Goal: Task Accomplishment & Management: Use online tool/utility

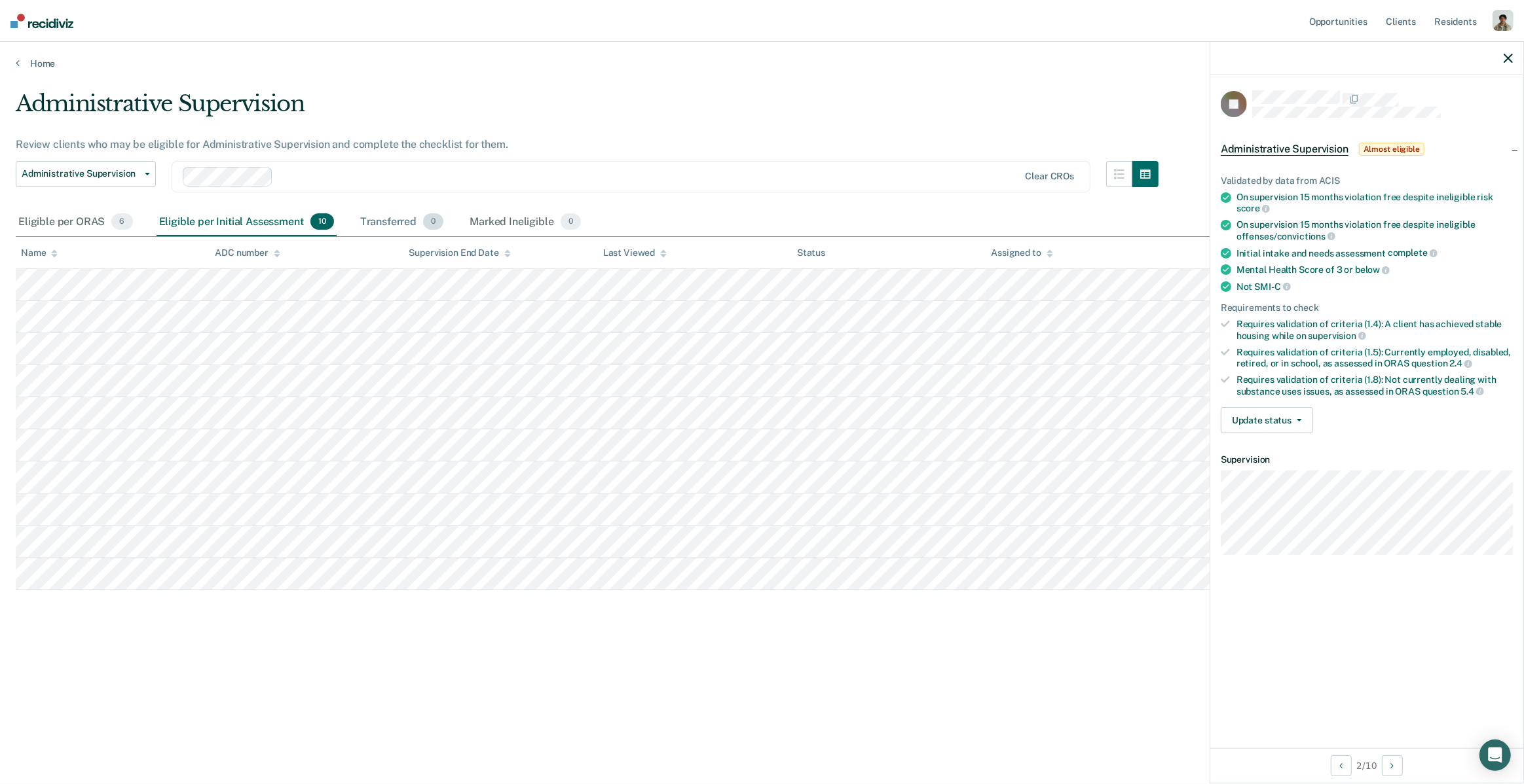
click at [389, 215] on div "Transferred 0" at bounding box center [402, 222] width 89 height 29
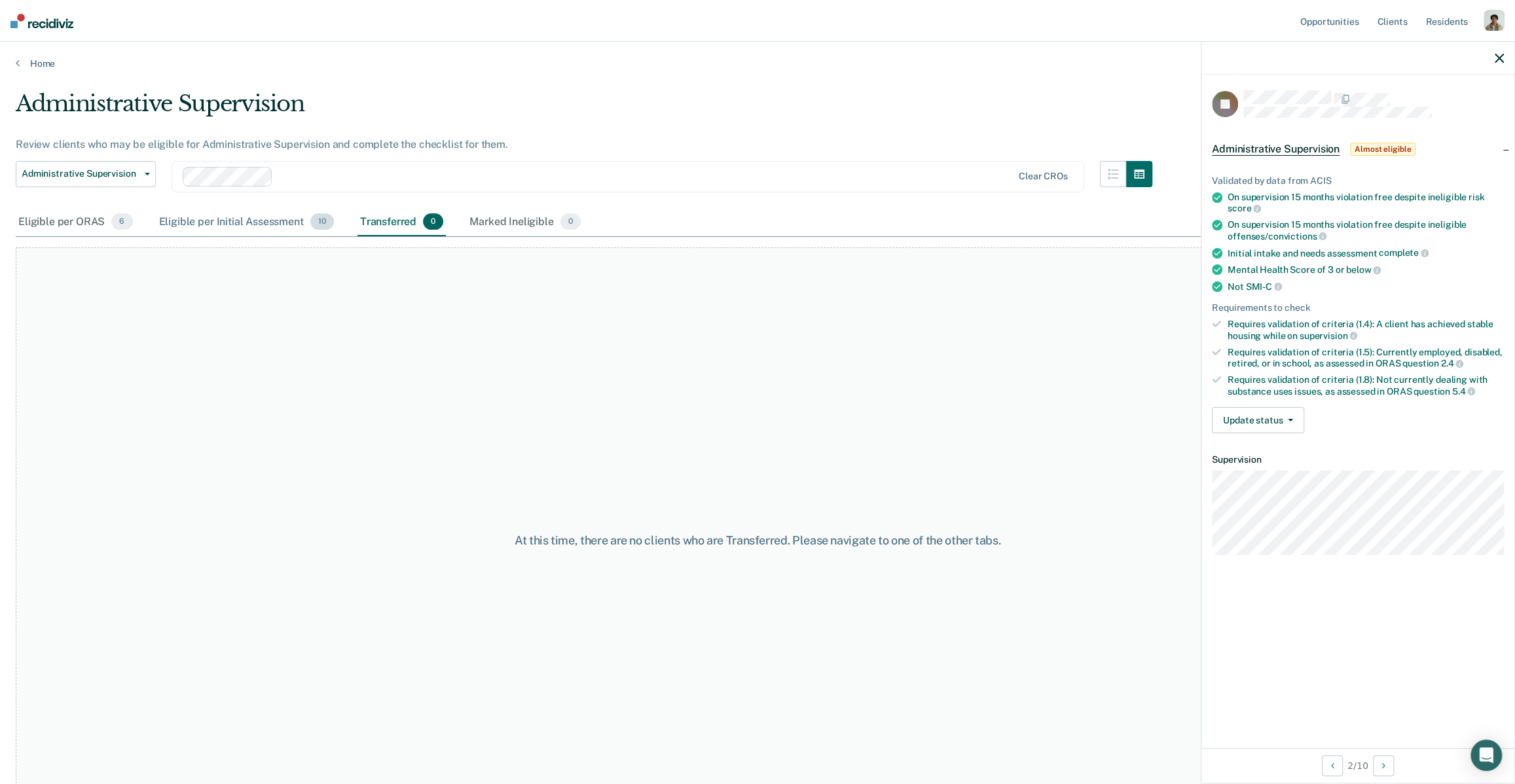
click at [266, 216] on div "Eligible per Initial Assessment 10" at bounding box center [246, 222] width 180 height 29
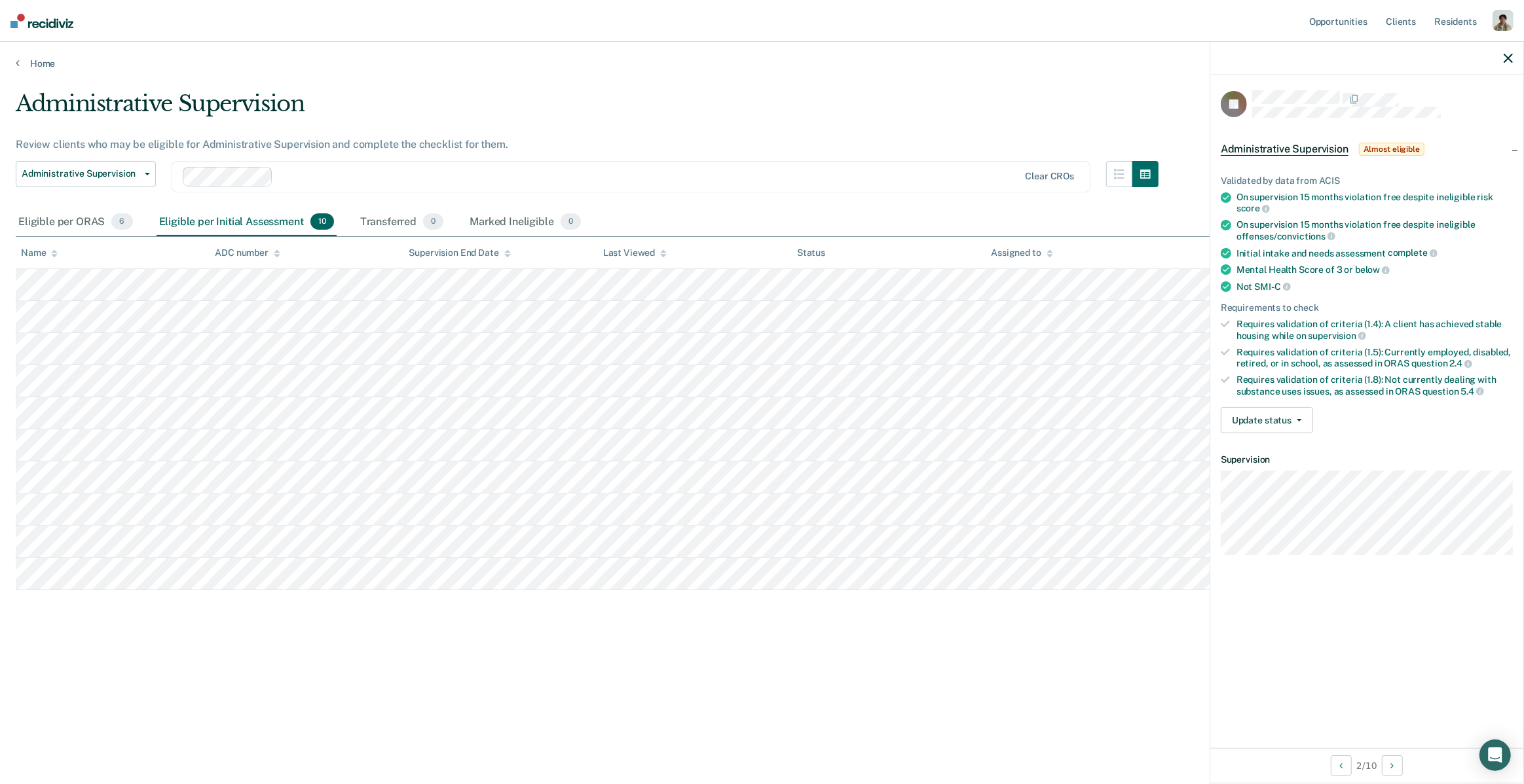
click at [348, 220] on div "Eligible per ORAS 6 Eligible per Initial Assessment 10 Transferred 0 Marked Ine…" at bounding box center [300, 222] width 568 height 29
click at [385, 220] on div "Transferred 0" at bounding box center [402, 222] width 89 height 29
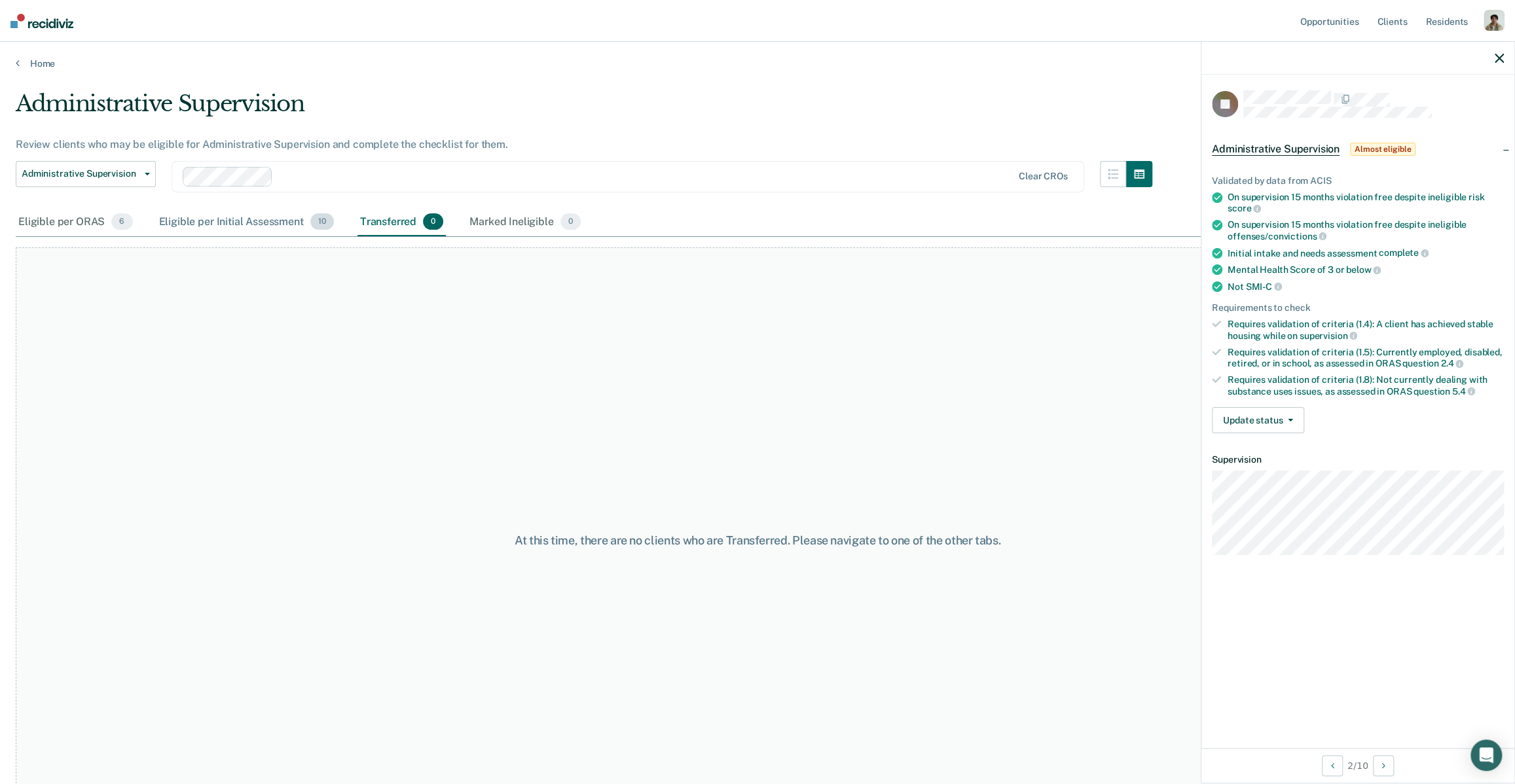
click at [166, 220] on div "Eligible per Initial Assessment 10" at bounding box center [246, 222] width 180 height 29
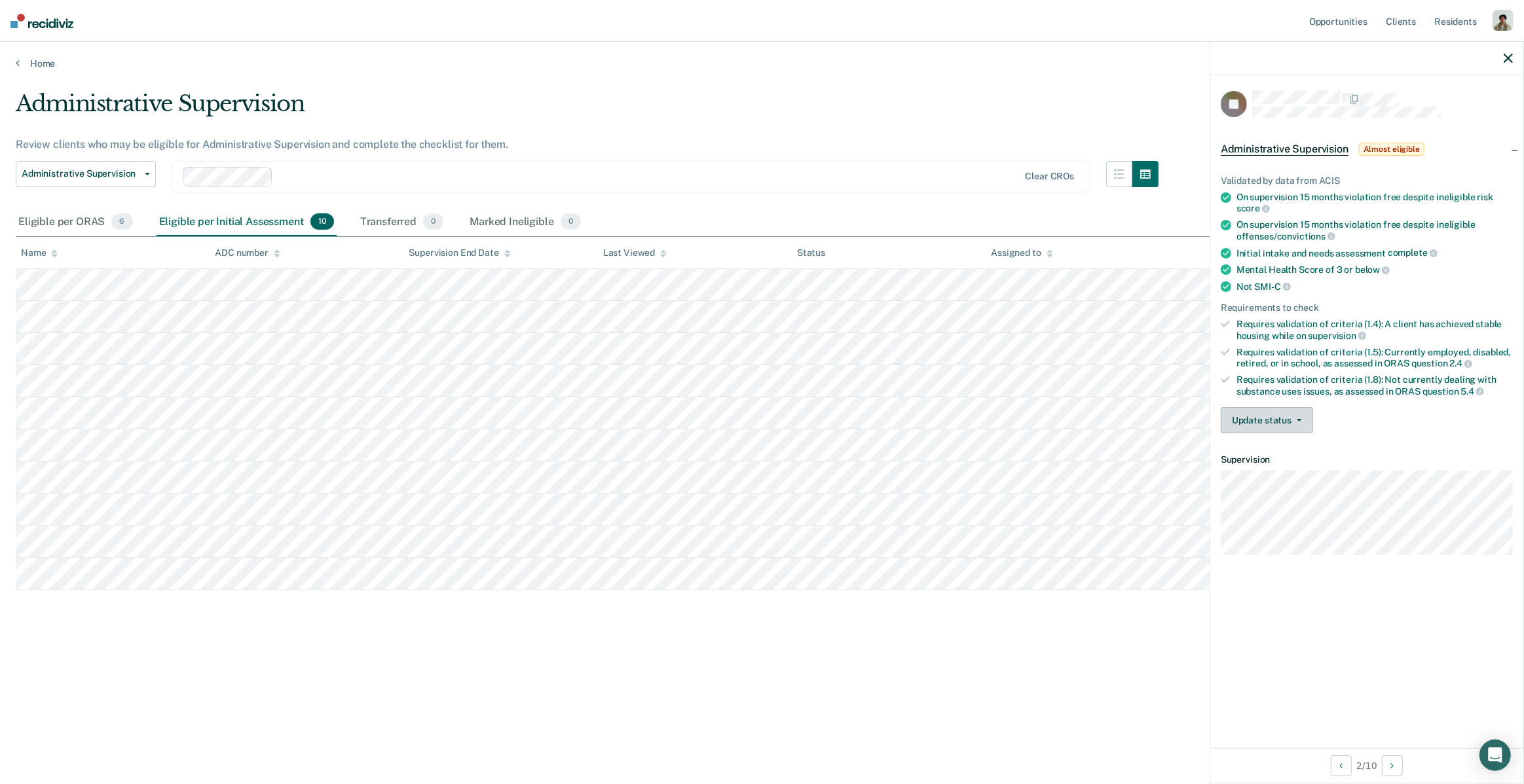
click at [1248, 420] on button "Update status" at bounding box center [1266, 420] width 93 height 26
click at [1477, 431] on div "Validated by data from ACIS On supervision 15 months violation free despite ine…" at bounding box center [1367, 299] width 313 height 290
click at [1243, 413] on button "Update status" at bounding box center [1266, 420] width 93 height 26
click at [1273, 441] on button "Mark Transferred" at bounding box center [1284, 451] width 127 height 21
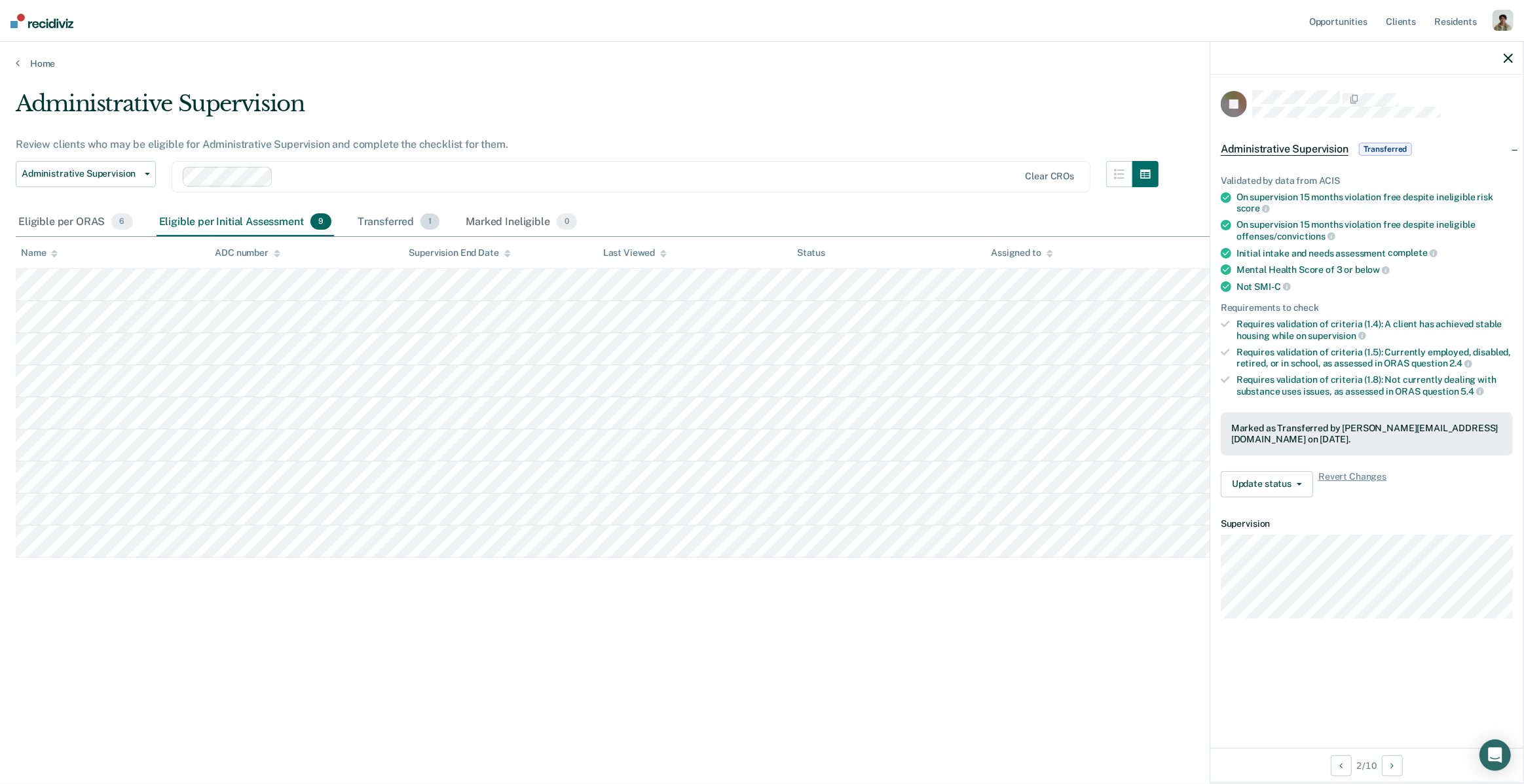
click at [420, 216] on span "1" at bounding box center [429, 222] width 19 height 17
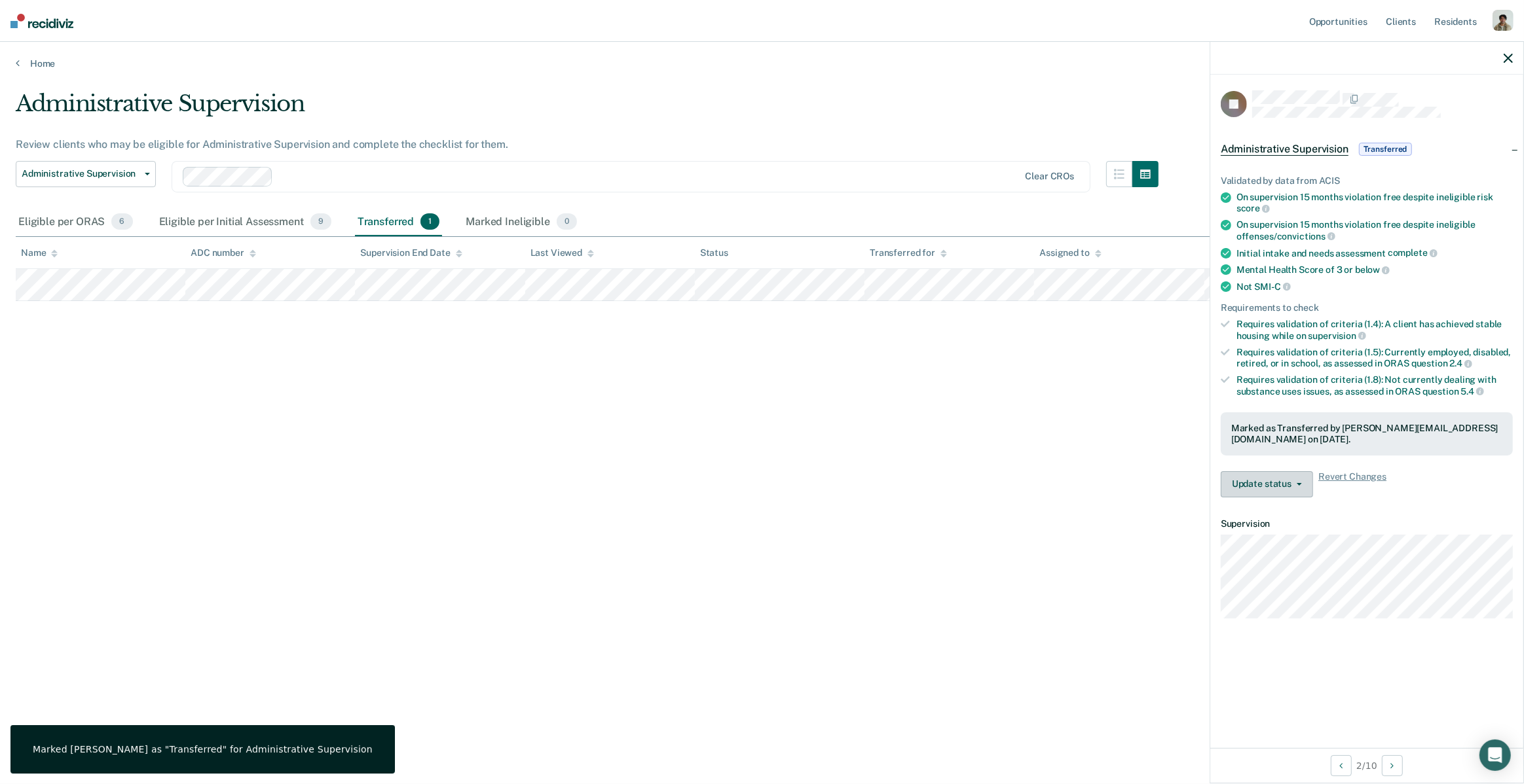
click at [1273, 481] on button "Update status" at bounding box center [1266, 484] width 93 height 26
click at [1304, 508] on button "Revert from Transferred" at bounding box center [1284, 515] width 127 height 21
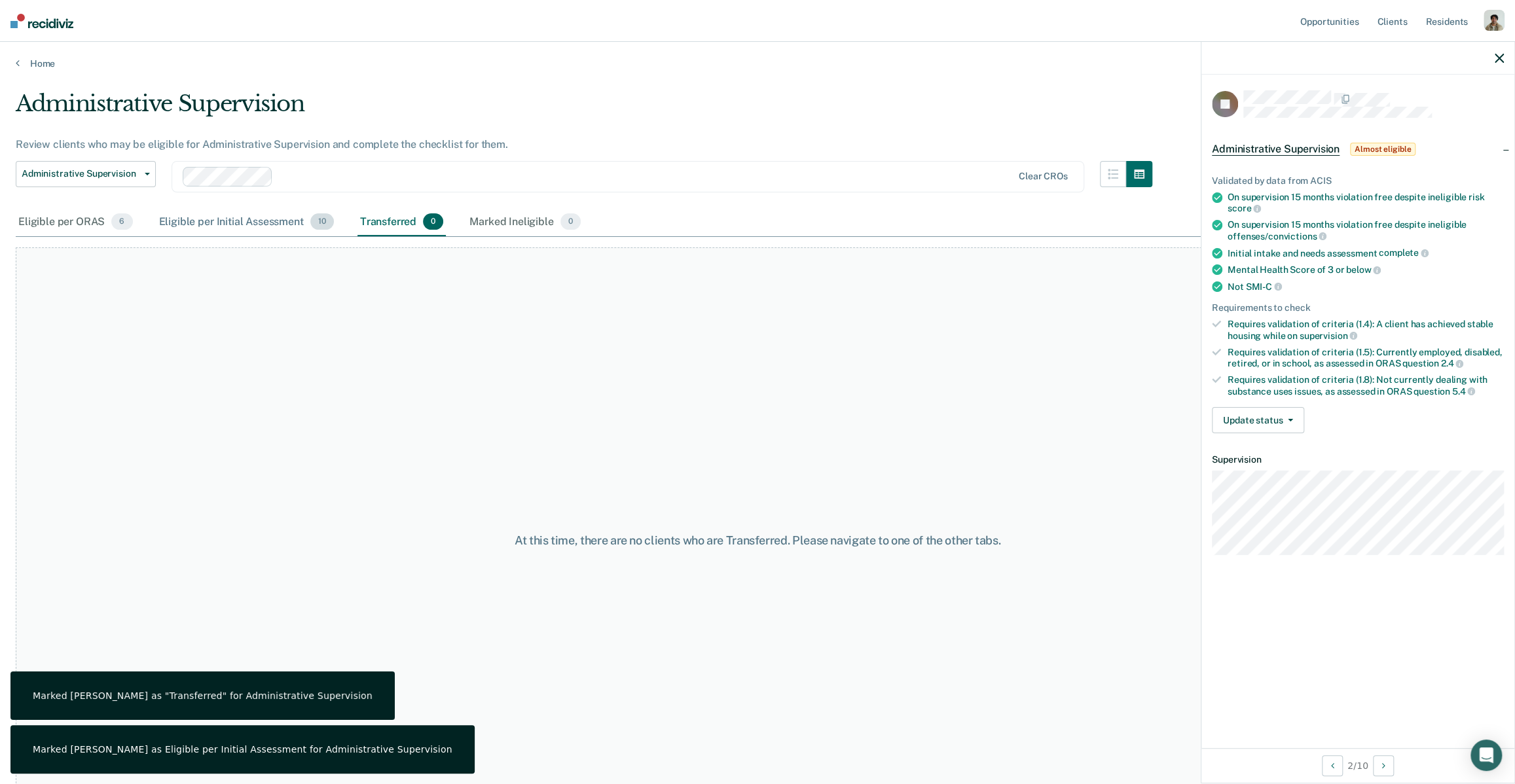
click at [282, 216] on div "Eligible per Initial Assessment 10" at bounding box center [246, 222] width 180 height 29
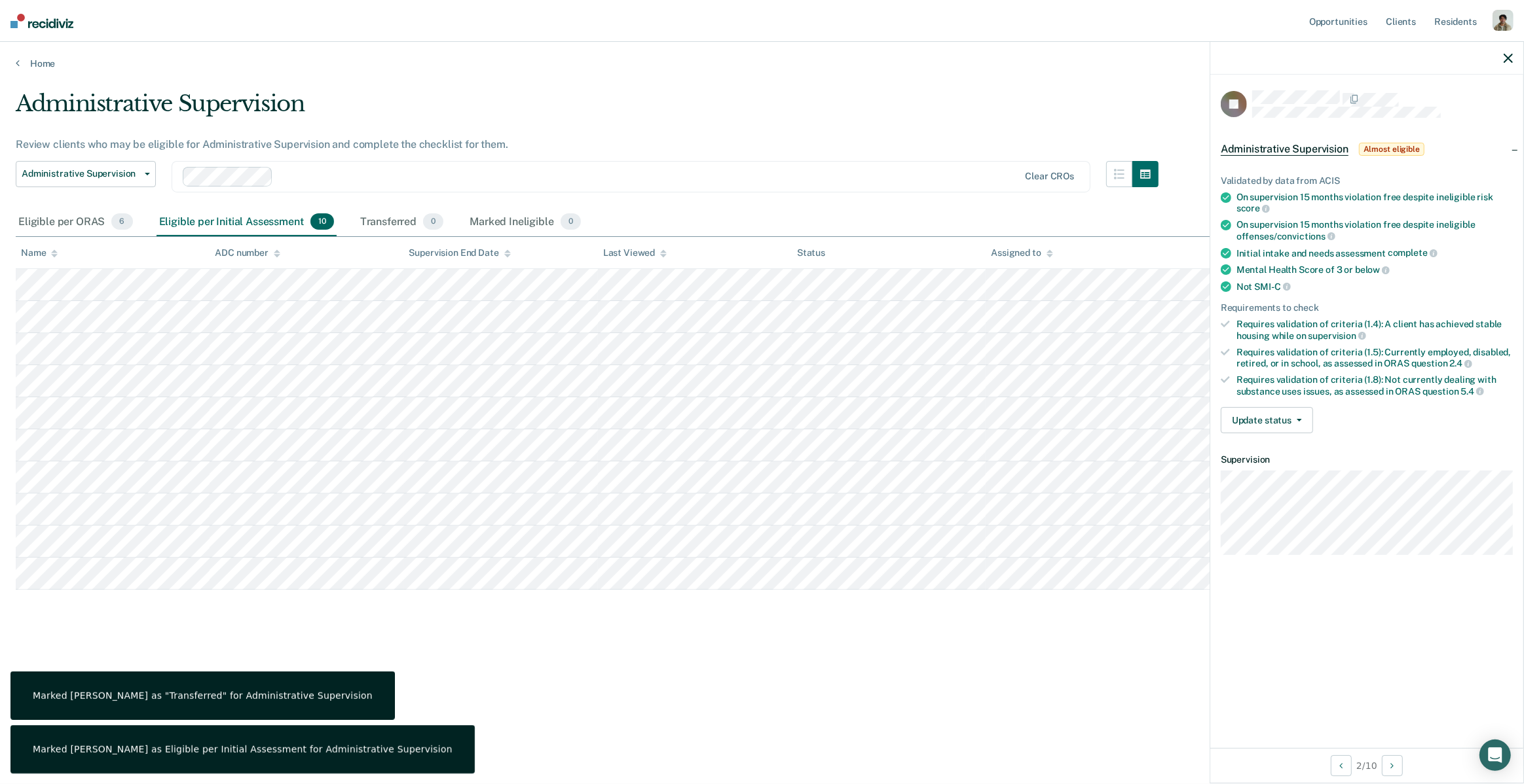
click at [1022, 669] on div "Administrative Supervision Review clients who may be eligible for Administrativ…" at bounding box center [762, 388] width 1493 height 596
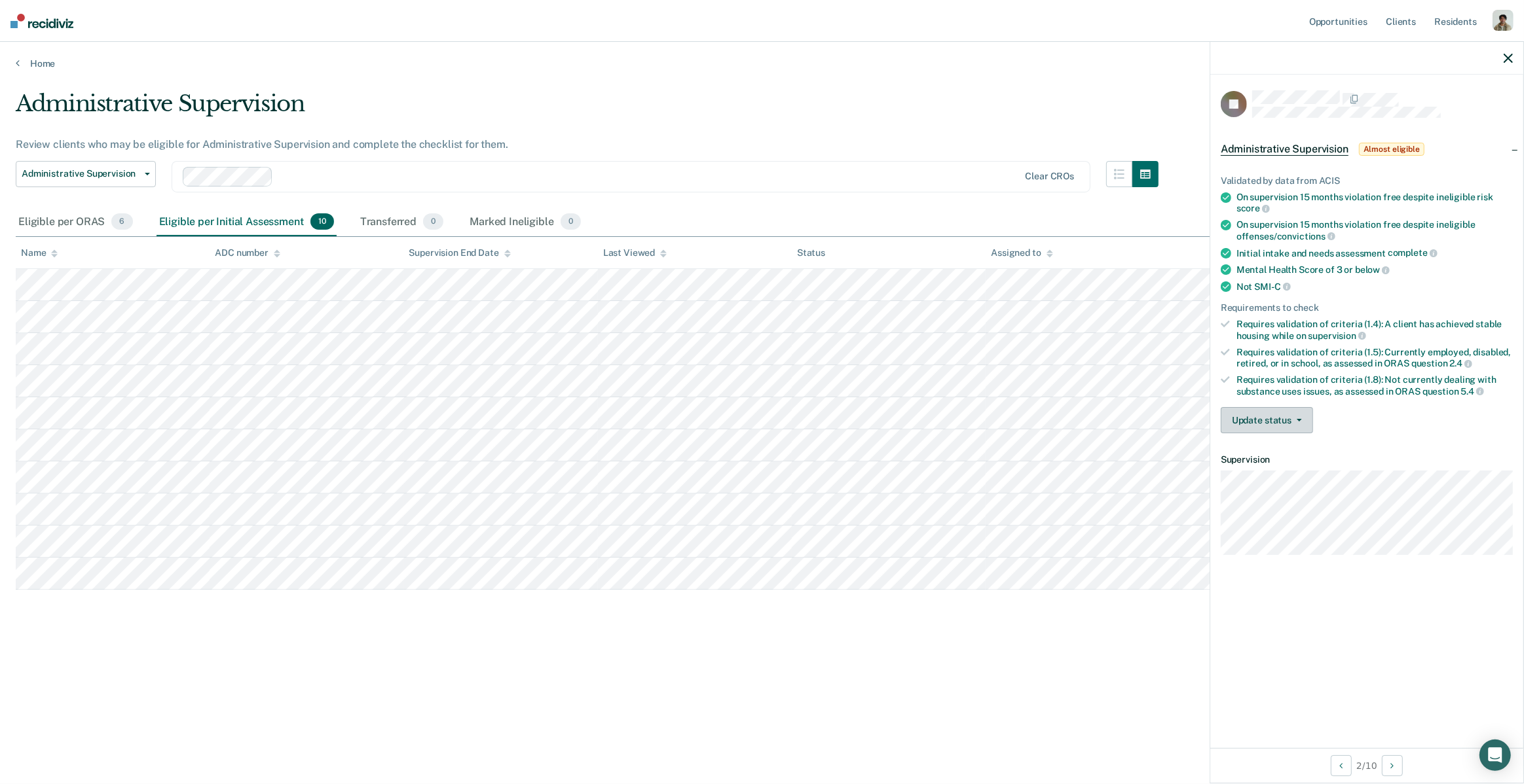
click at [1264, 427] on button "Update status" at bounding box center [1266, 420] width 93 height 26
click at [1140, 659] on div "Administrative Supervision Review clients who may be eligible for Administrativ…" at bounding box center [762, 388] width 1493 height 596
click at [1300, 419] on button "Update status" at bounding box center [1266, 420] width 93 height 26
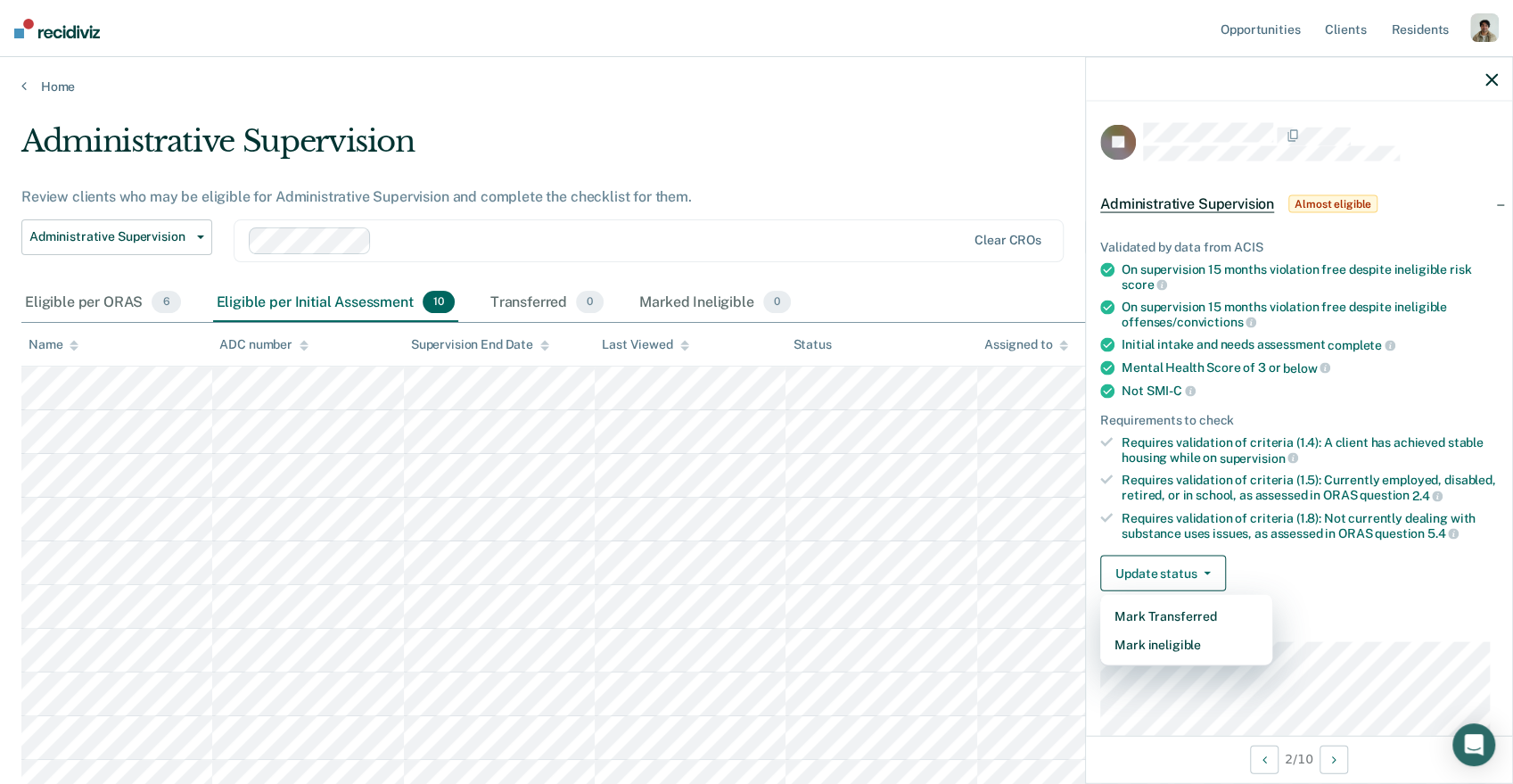
click at [1334, 600] on div "Validated by data from ACIS On supervision 15 months violation free despite ine…" at bounding box center [1299, 407] width 426 height 394
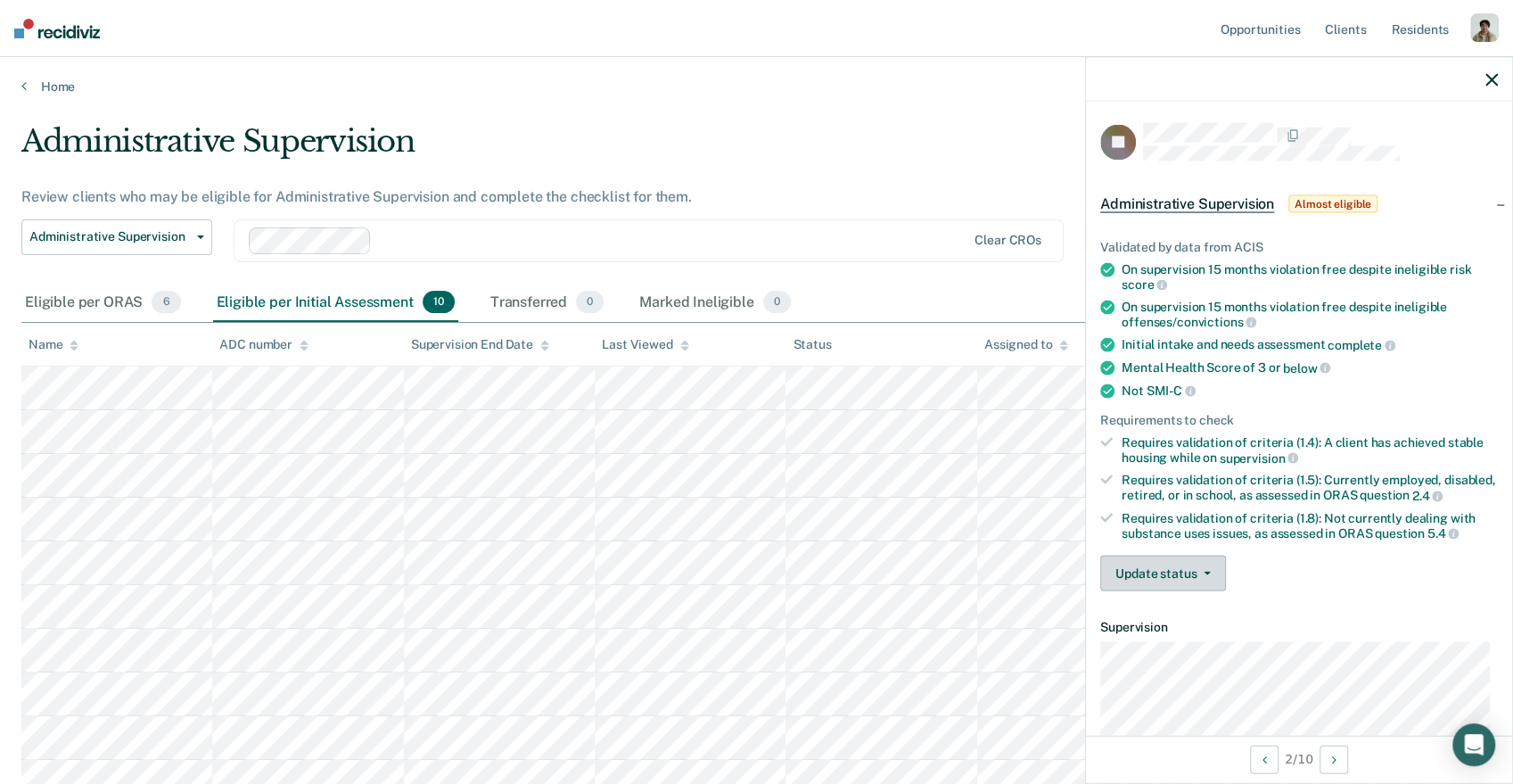
click at [1190, 589] on button "Update status" at bounding box center [1163, 573] width 126 height 35
click at [1342, 633] on dt "Supervision" at bounding box center [1299, 627] width 398 height 15
click at [1218, 591] on button "Update status" at bounding box center [1163, 573] width 126 height 35
click at [1331, 558] on div "Validated by data from ACIS On supervision 15 months violation free despite ine…" at bounding box center [1299, 407] width 426 height 394
click at [1206, 586] on button "Update status" at bounding box center [1163, 573] width 126 height 35
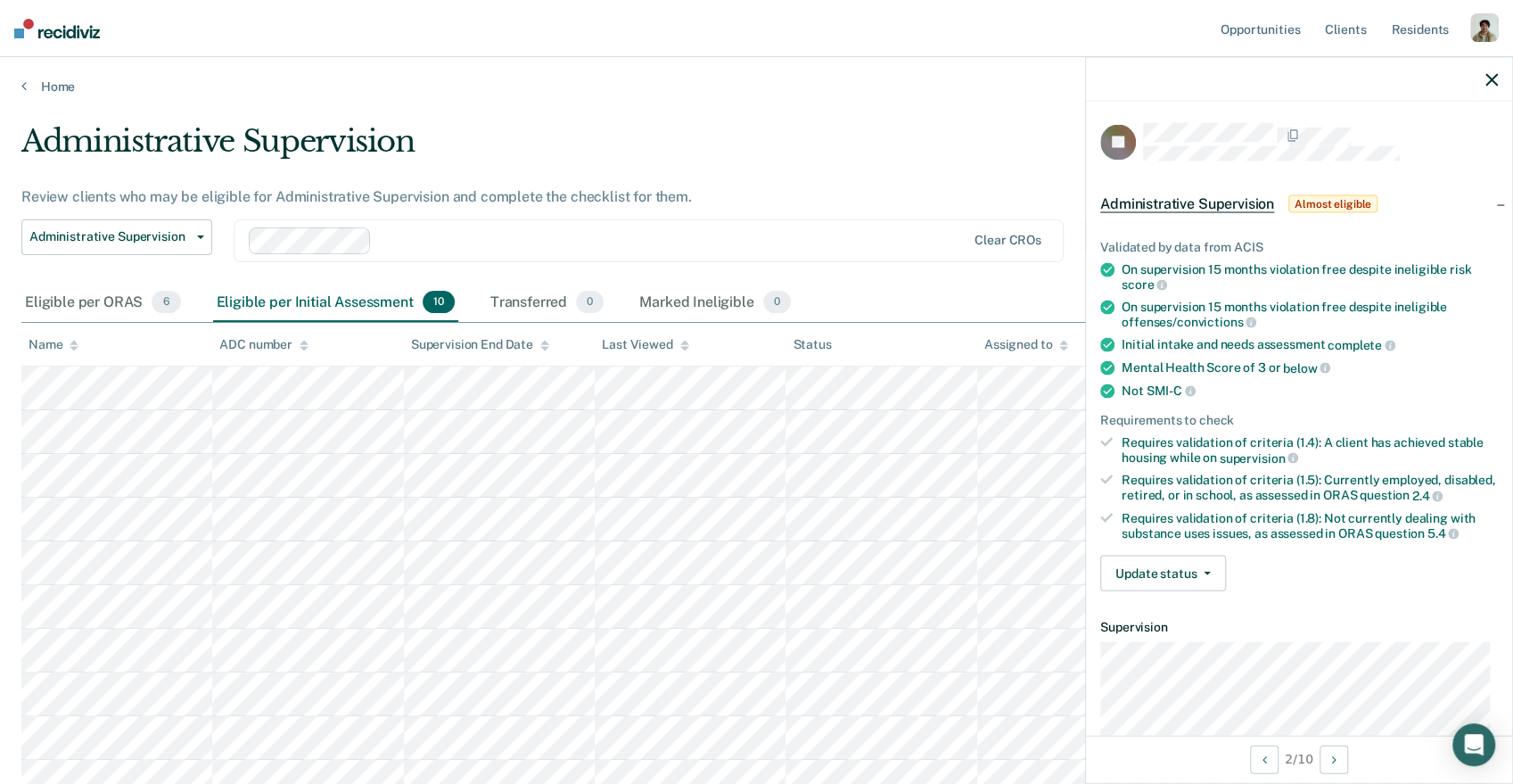
click at [1302, 527] on div "Requires validation of criteria (1.8): Not currently dealing with substance use…" at bounding box center [1309, 525] width 376 height 30
click at [104, 314] on div "Eligible per ORAS 6" at bounding box center [103, 303] width 163 height 39
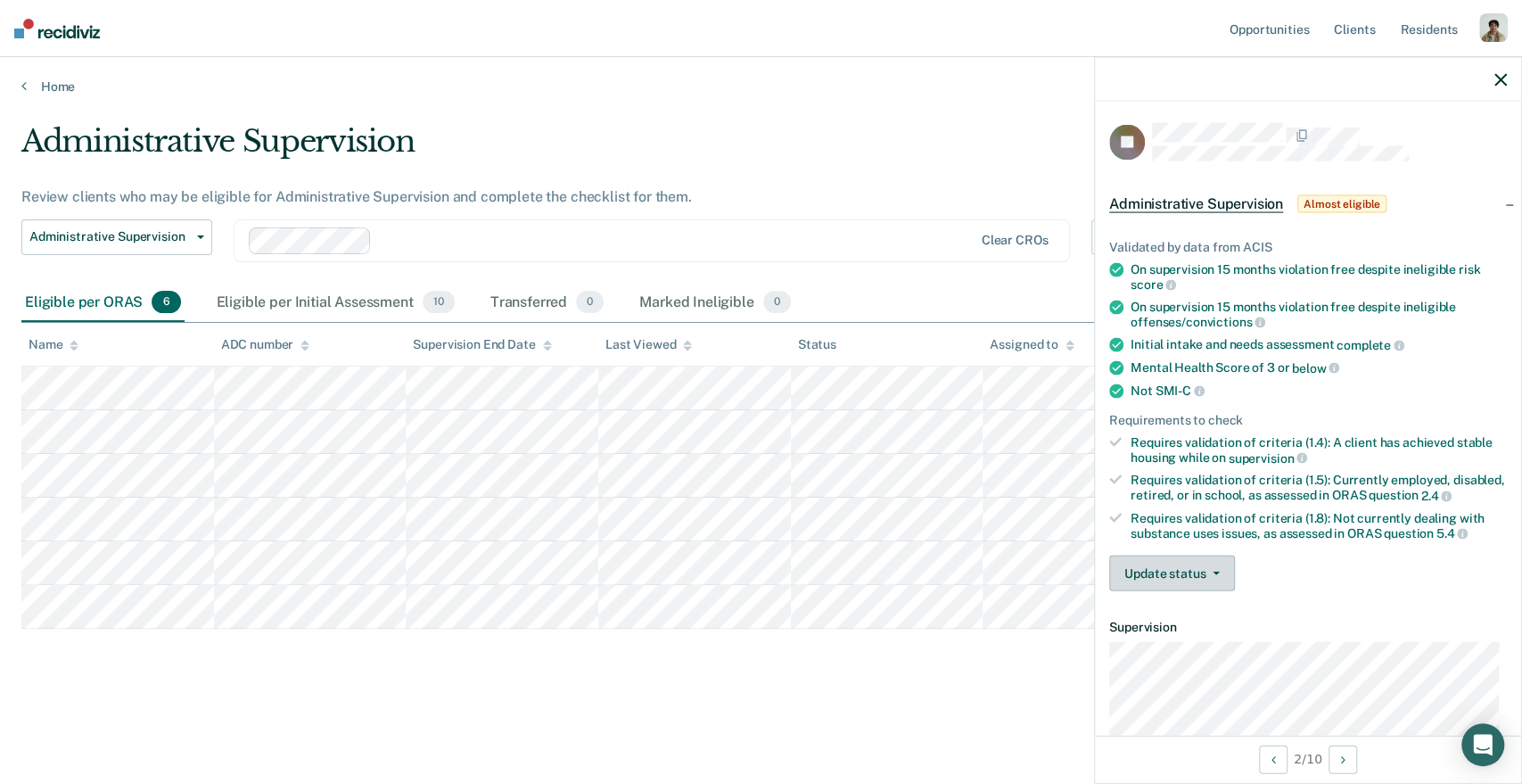
click at [1209, 565] on button "Update status" at bounding box center [1172, 573] width 126 height 35
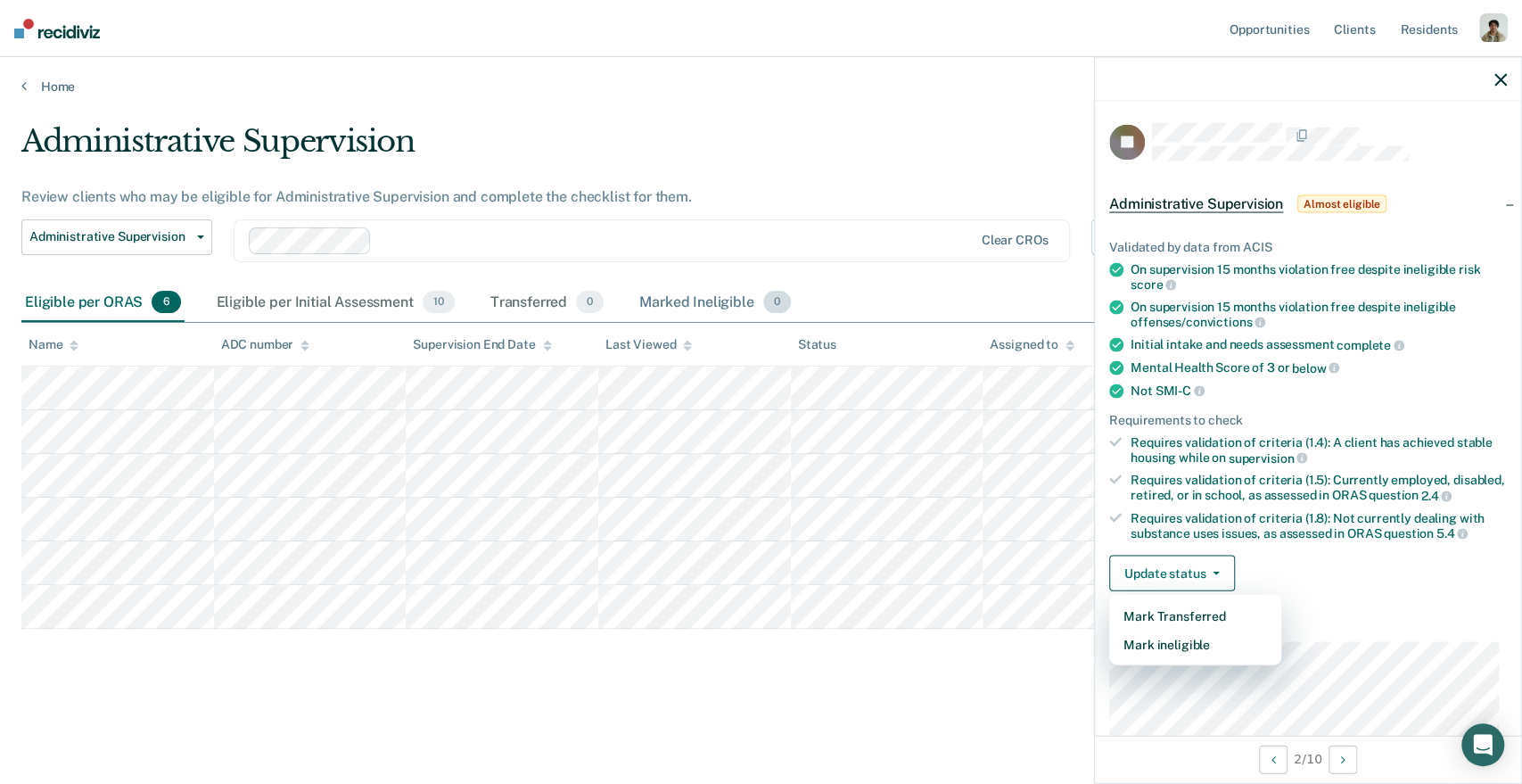
click at [712, 301] on div "Marked Ineligible 0" at bounding box center [714, 303] width 159 height 39
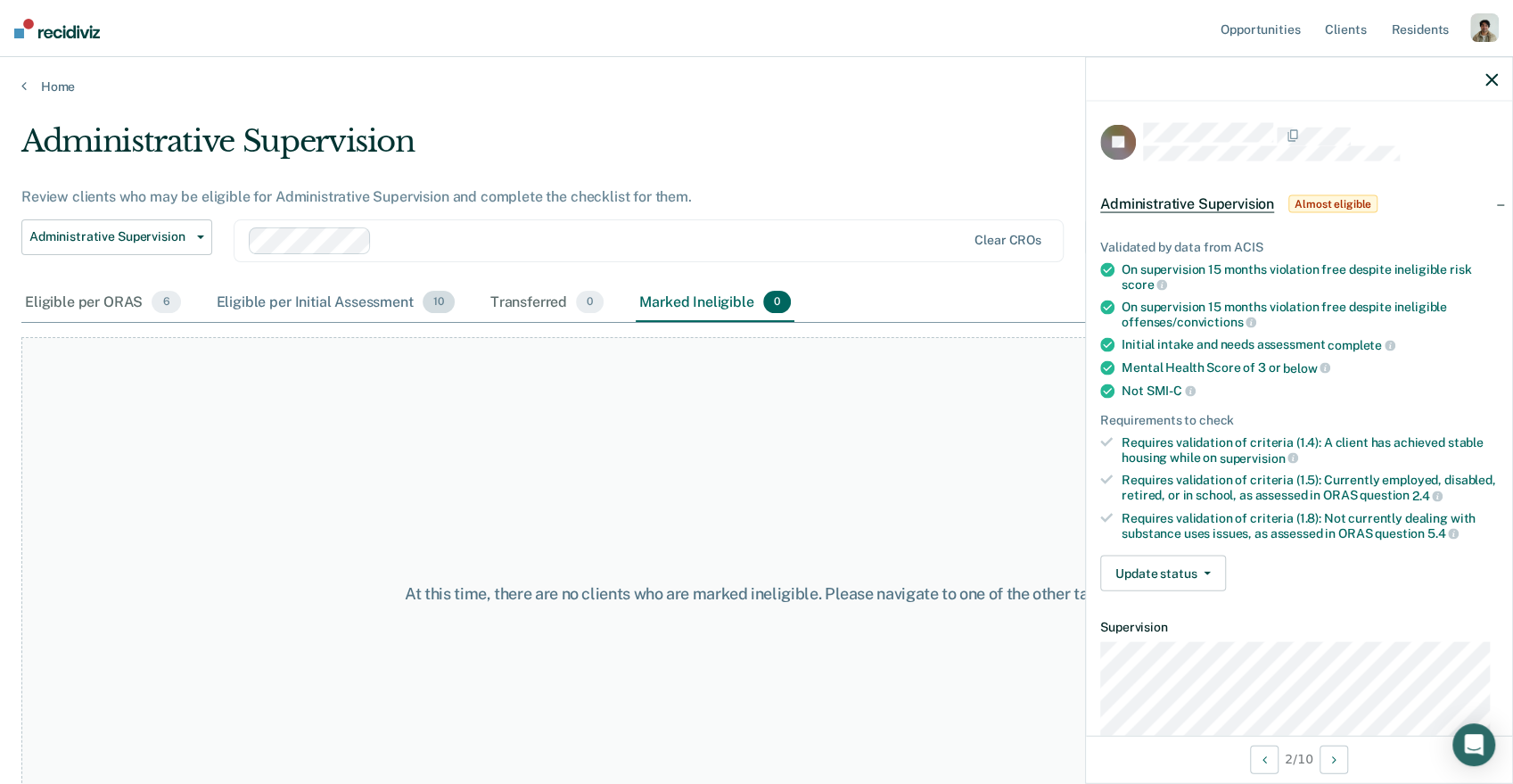
click at [364, 295] on div "Eligible per Initial Assessment 10" at bounding box center [335, 303] width 245 height 39
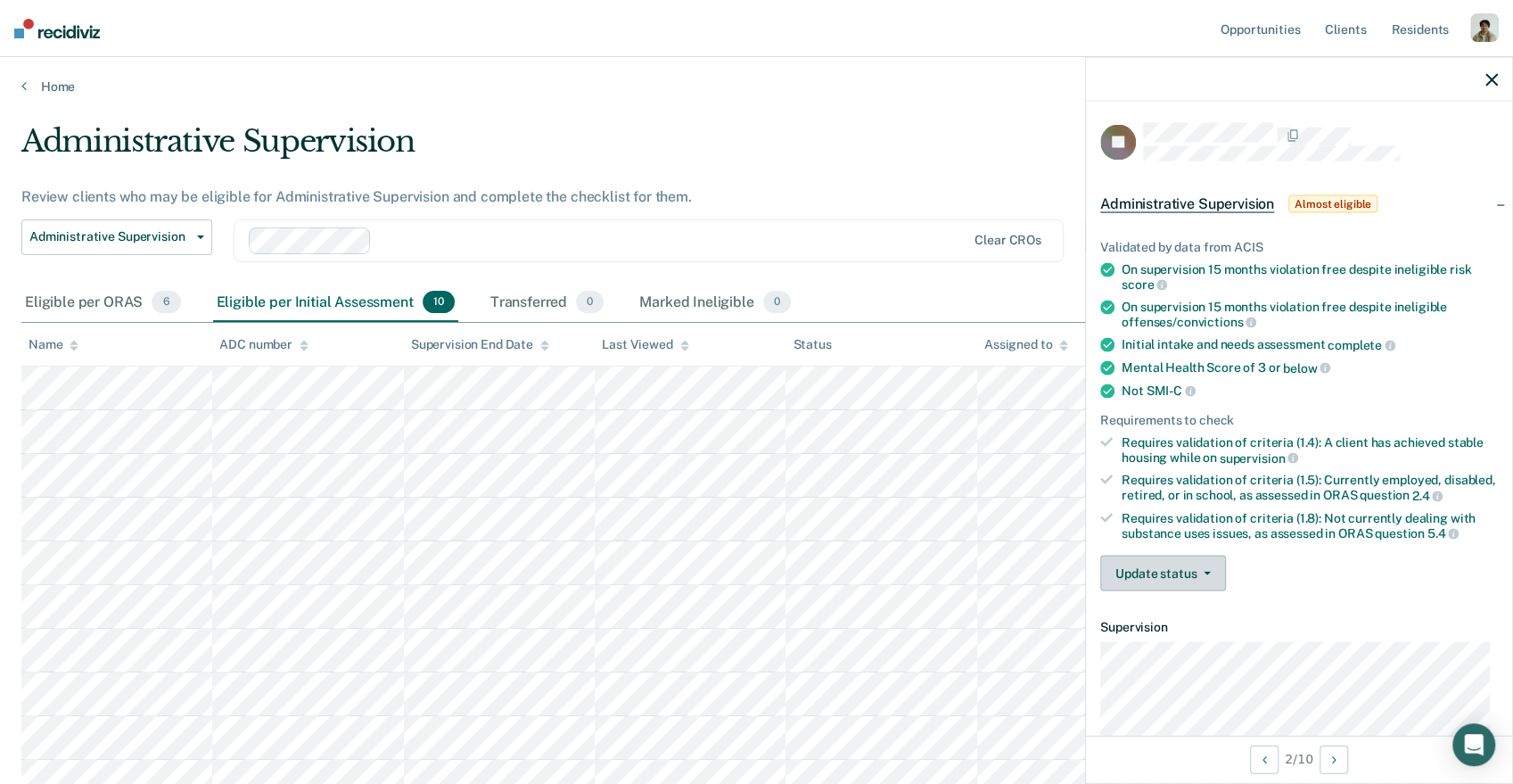
click at [1175, 568] on button "Update status" at bounding box center [1163, 573] width 126 height 35
click at [1316, 503] on div "Requires validation of criteria (1.5): Currently employed, disabled, retired, o…" at bounding box center [1309, 487] width 376 height 30
click at [106, 304] on div "Eligible per ORAS 6" at bounding box center [103, 303] width 163 height 39
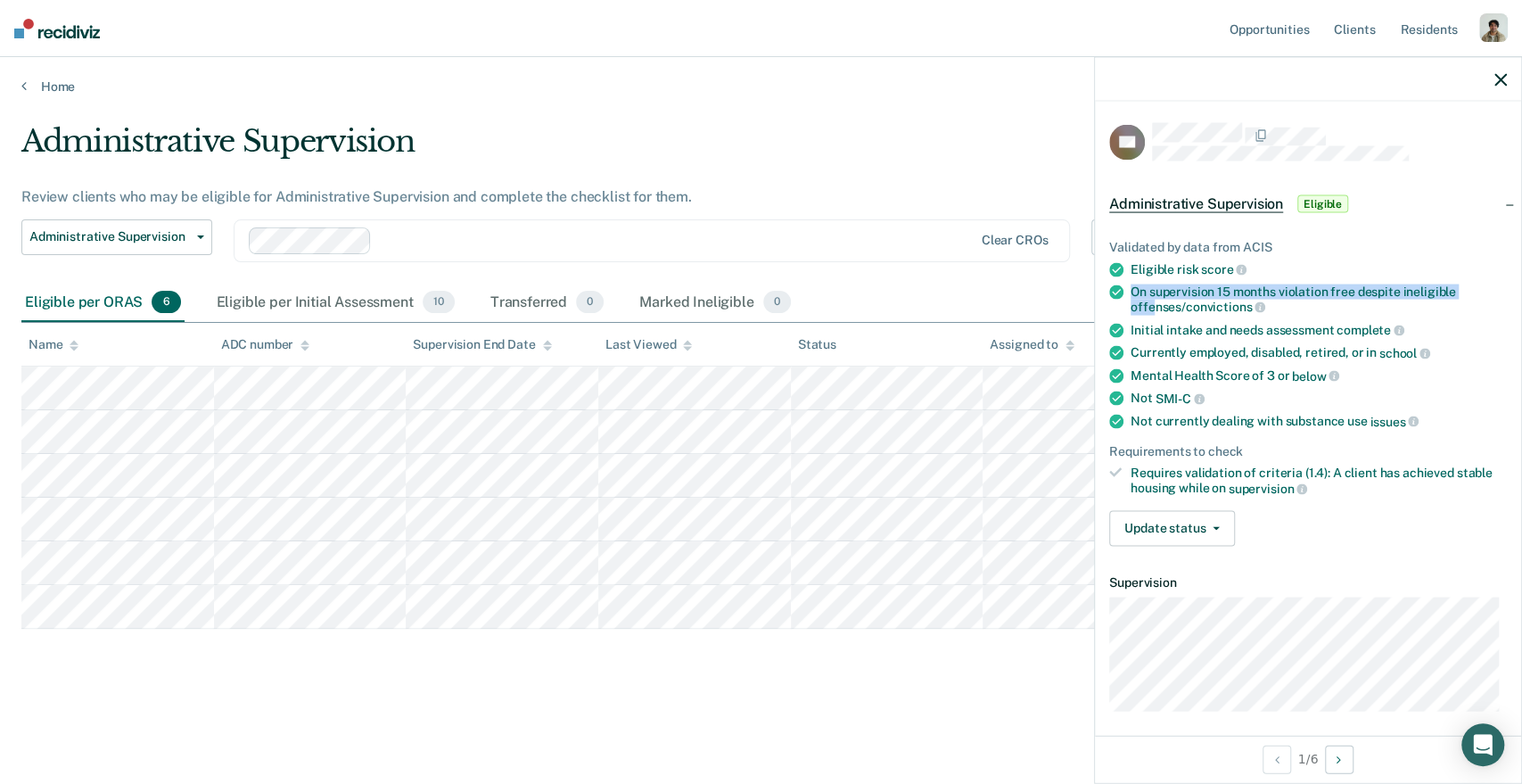
drag, startPoint x: 1130, startPoint y: 285, endPoint x: 1106, endPoint y: 317, distance: 40.0
click at [1156, 299] on div "On supervision 15 months violation free despite ineligible offenses/convictions" at bounding box center [1318, 299] width 376 height 30
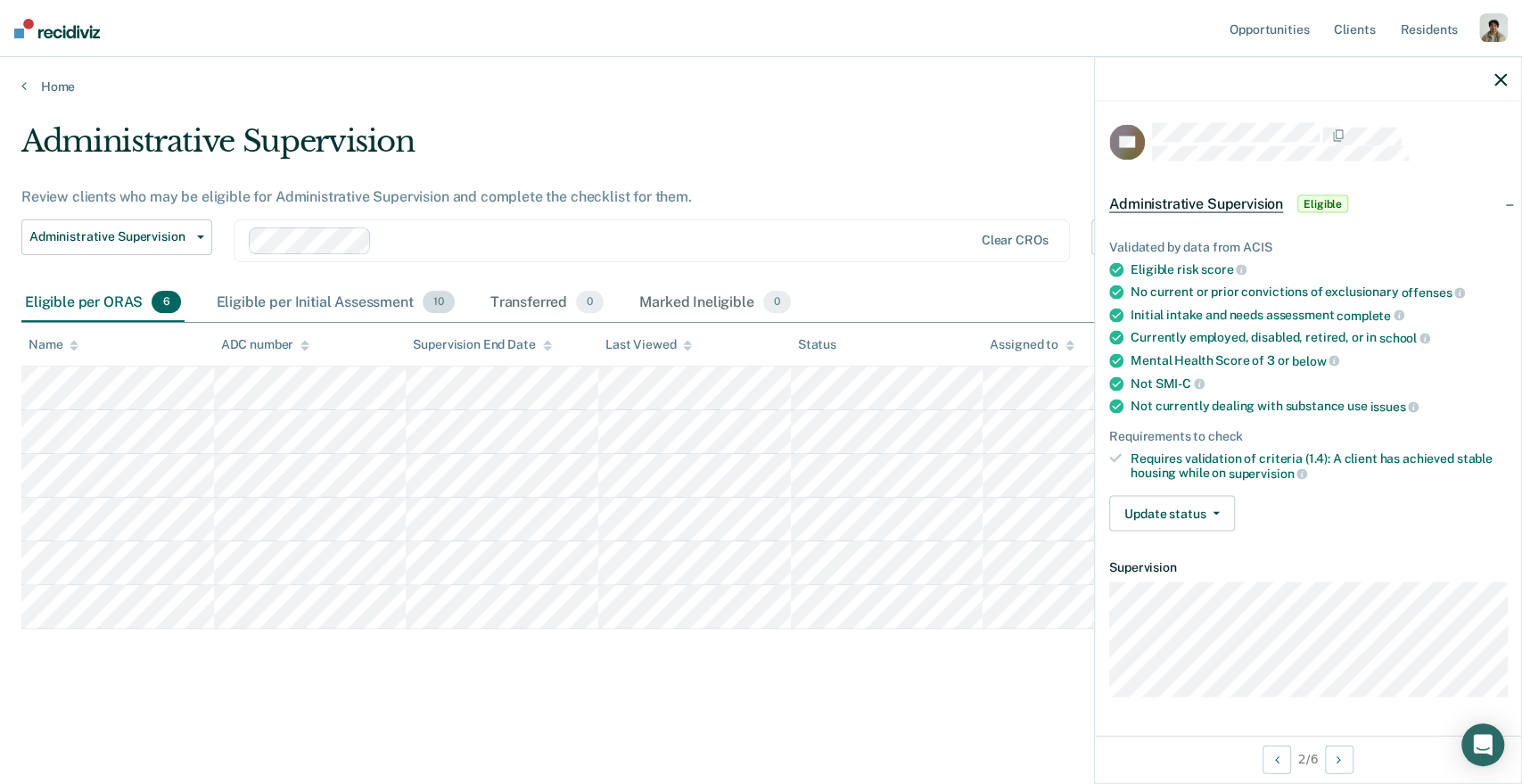
click at [268, 308] on div "Eligible per Initial Assessment 10" at bounding box center [335, 303] width 245 height 39
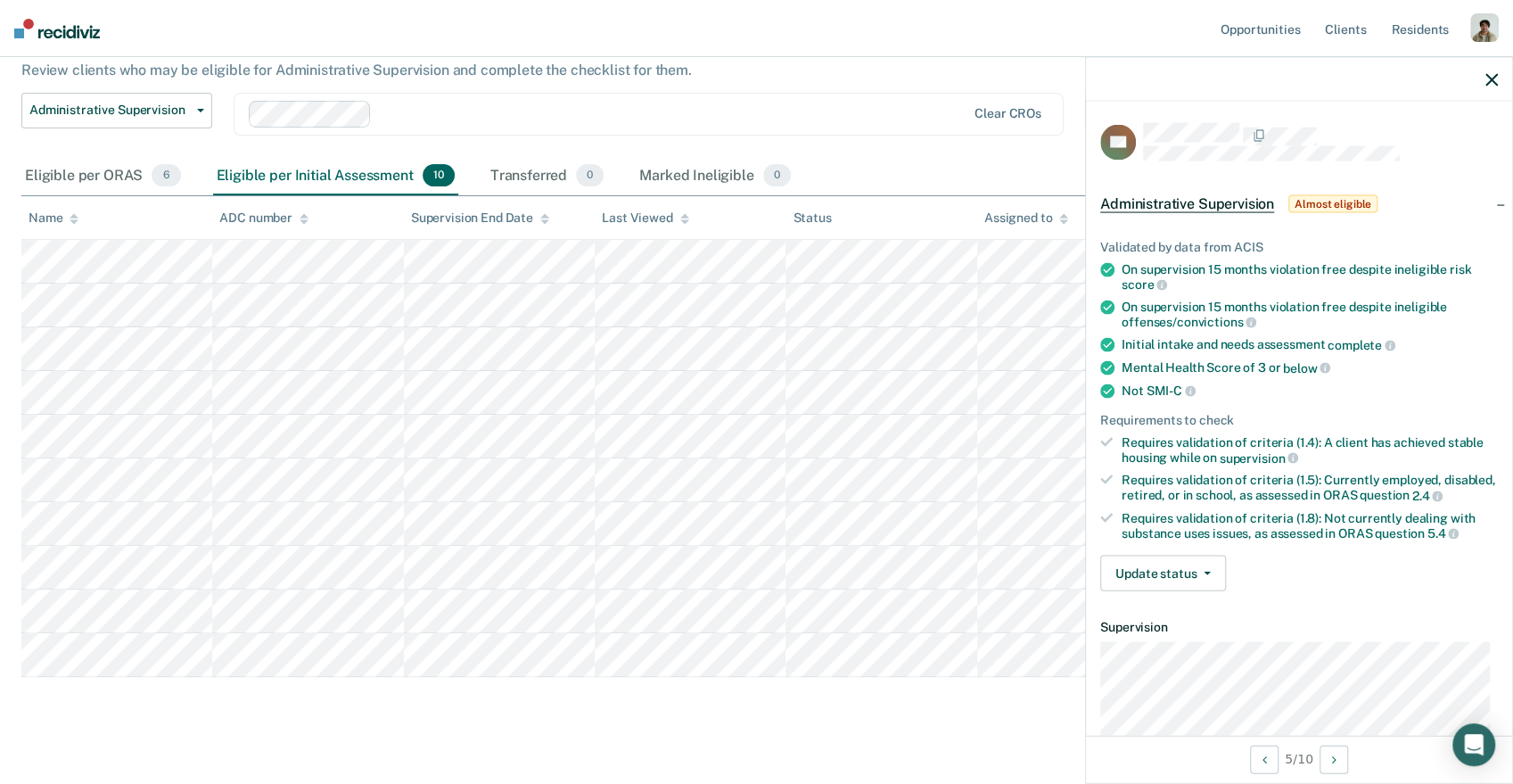
scroll to position [134, 0]
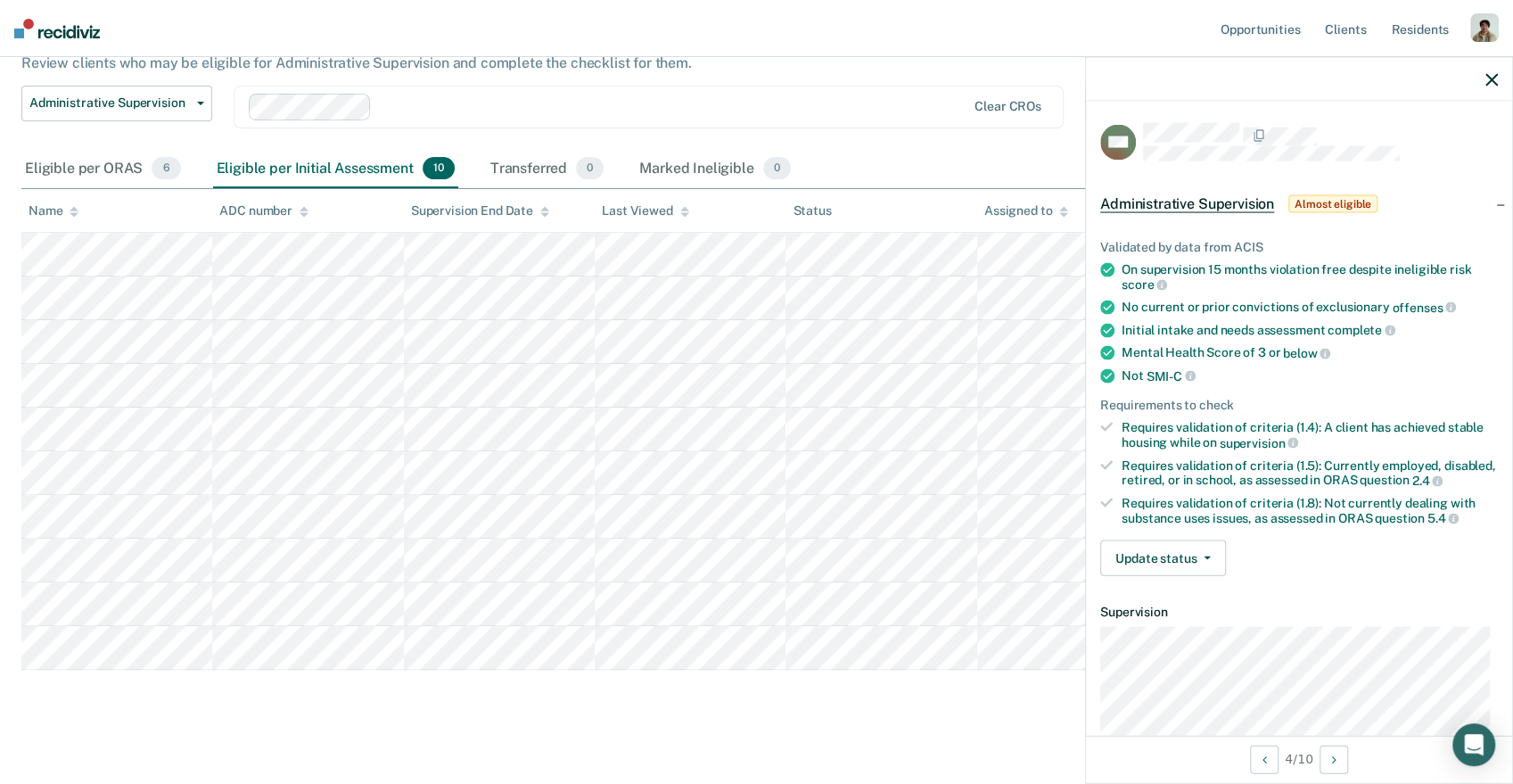
click at [467, 131] on div "Administrative Supervision Administrative Supervision Clear CROs" at bounding box center [589, 117] width 1135 height 64
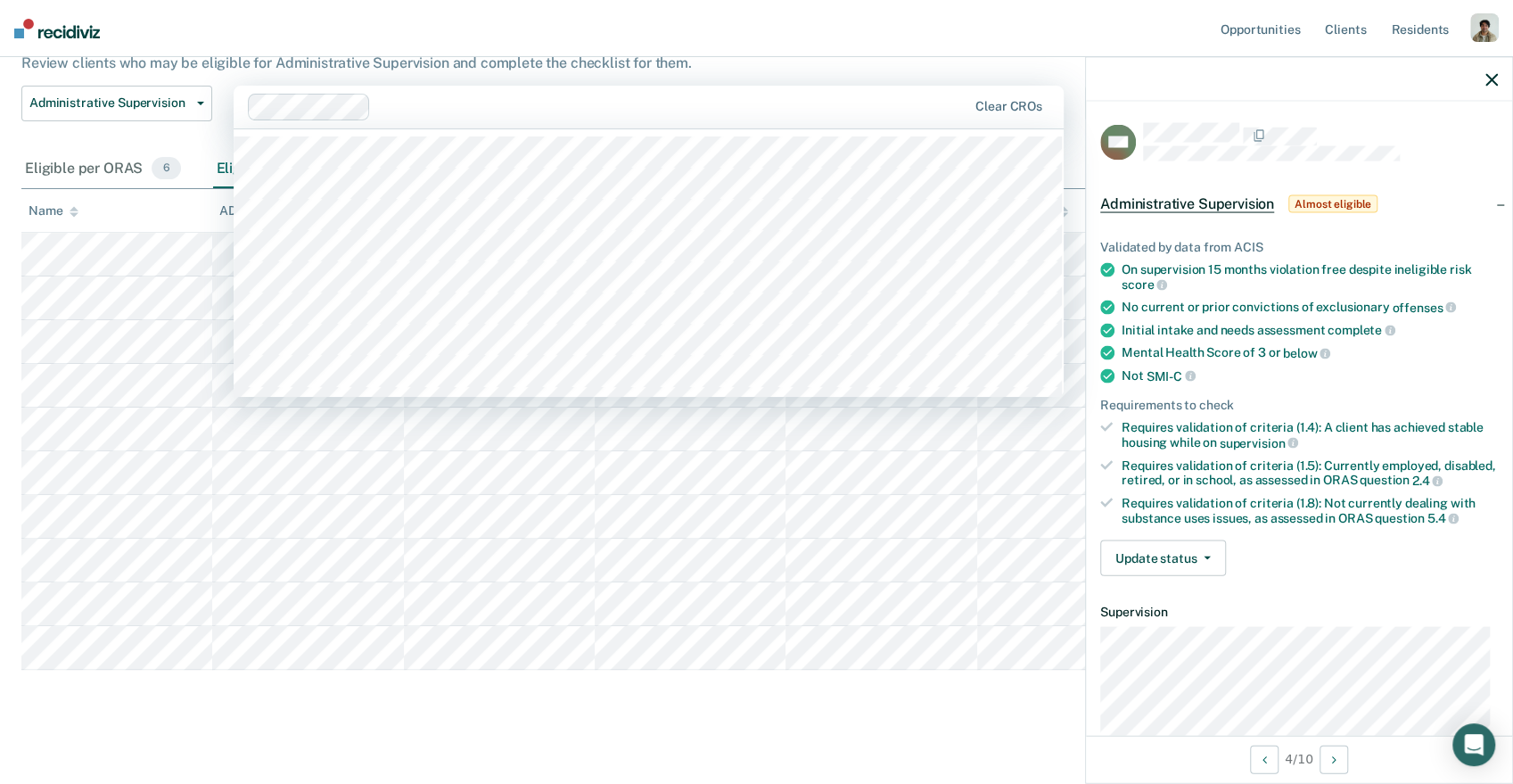
click at [479, 111] on div at bounding box center [673, 106] width 589 height 21
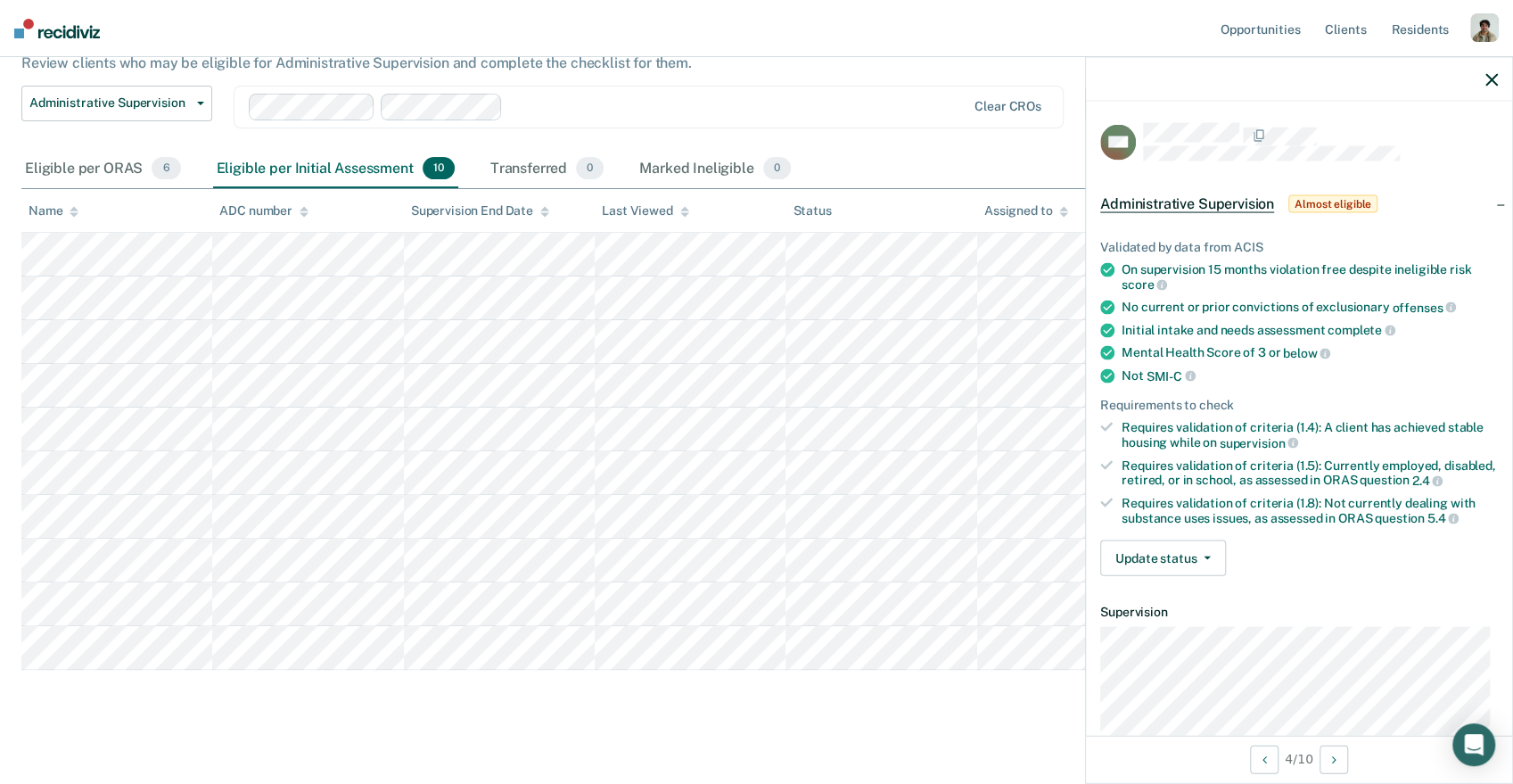
click at [576, 121] on div "Clear CROs" at bounding box center [649, 106] width 830 height 43
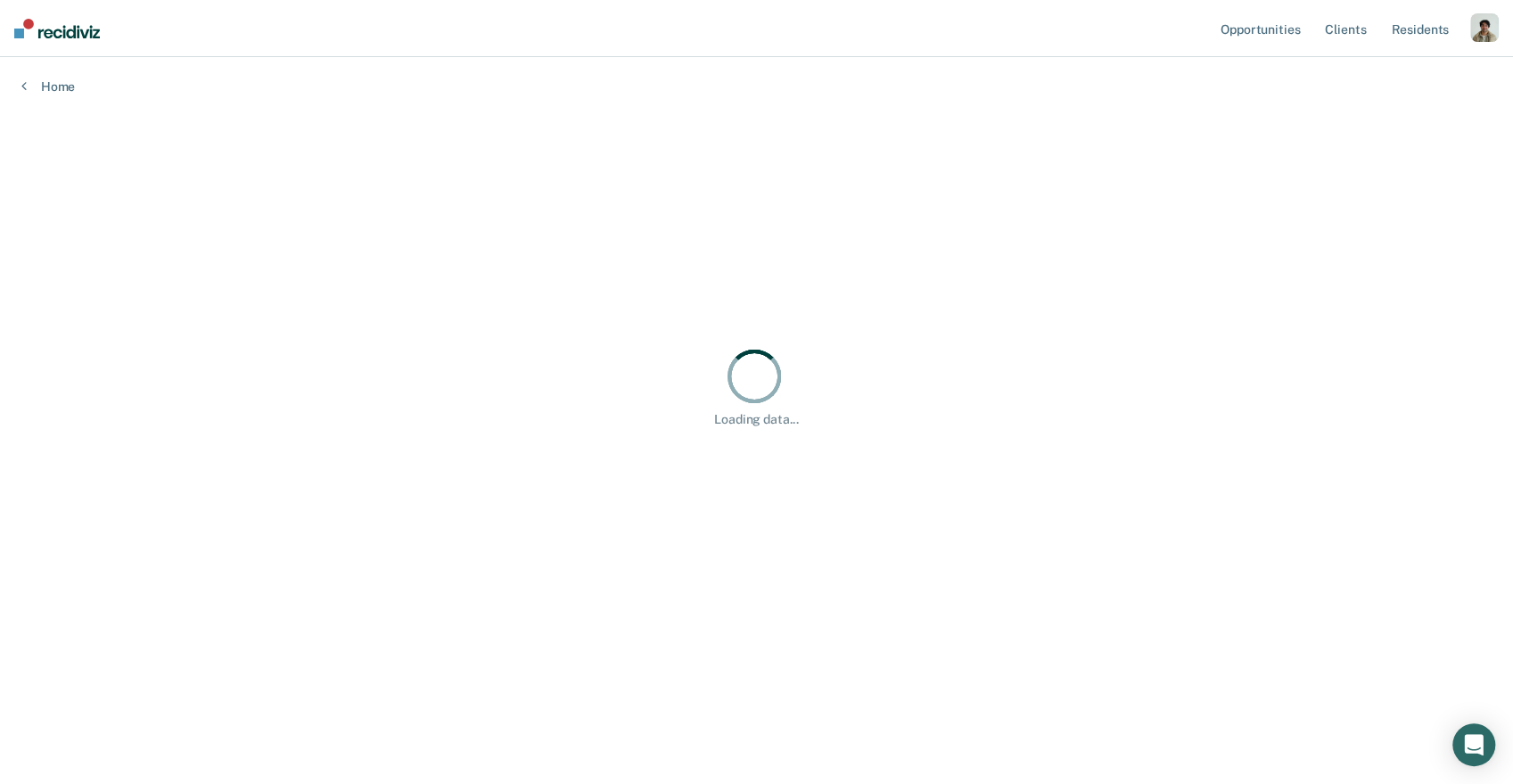
scroll to position [0, 0]
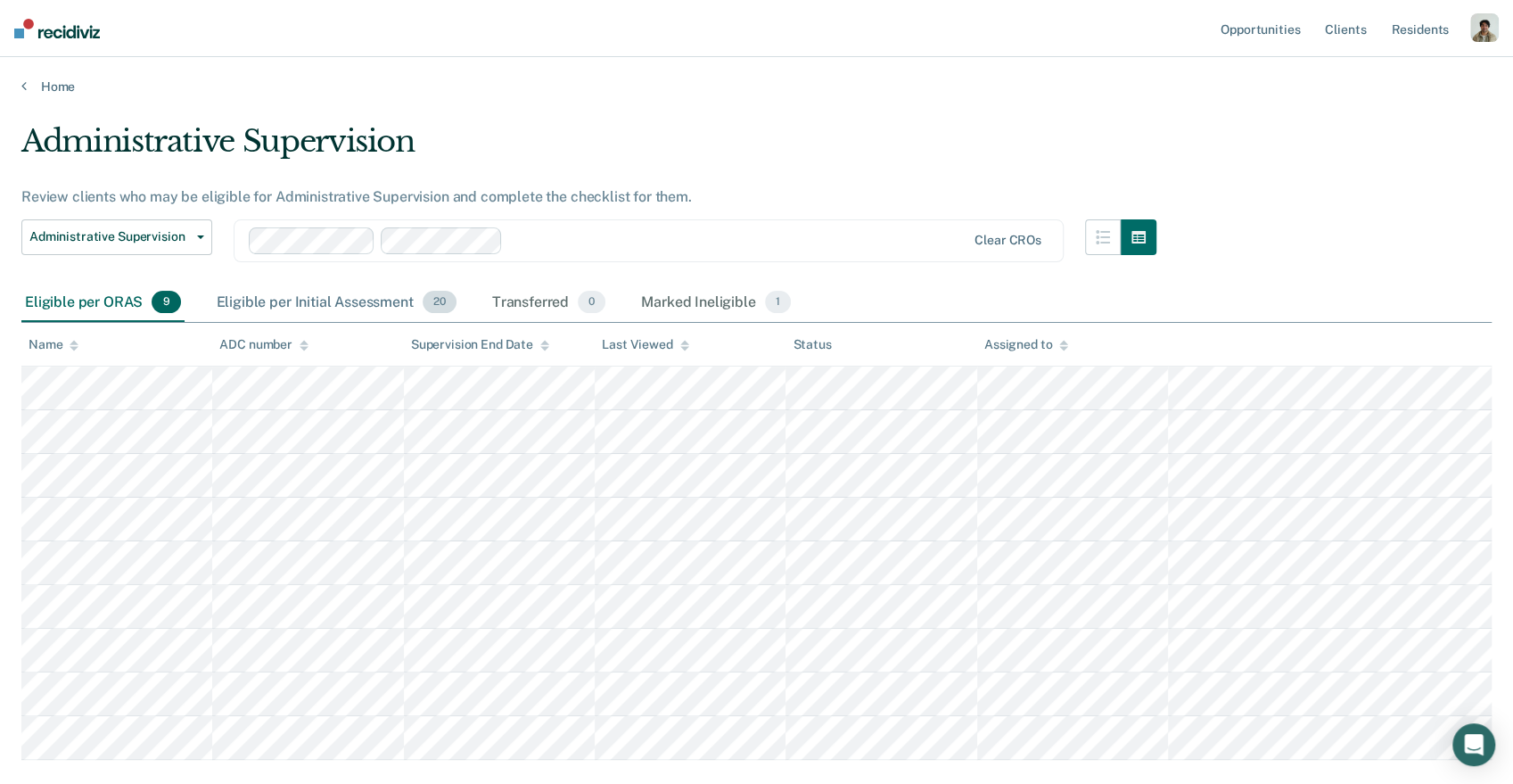
click at [325, 305] on div "Eligible per Initial Assessment 20" at bounding box center [336, 303] width 247 height 39
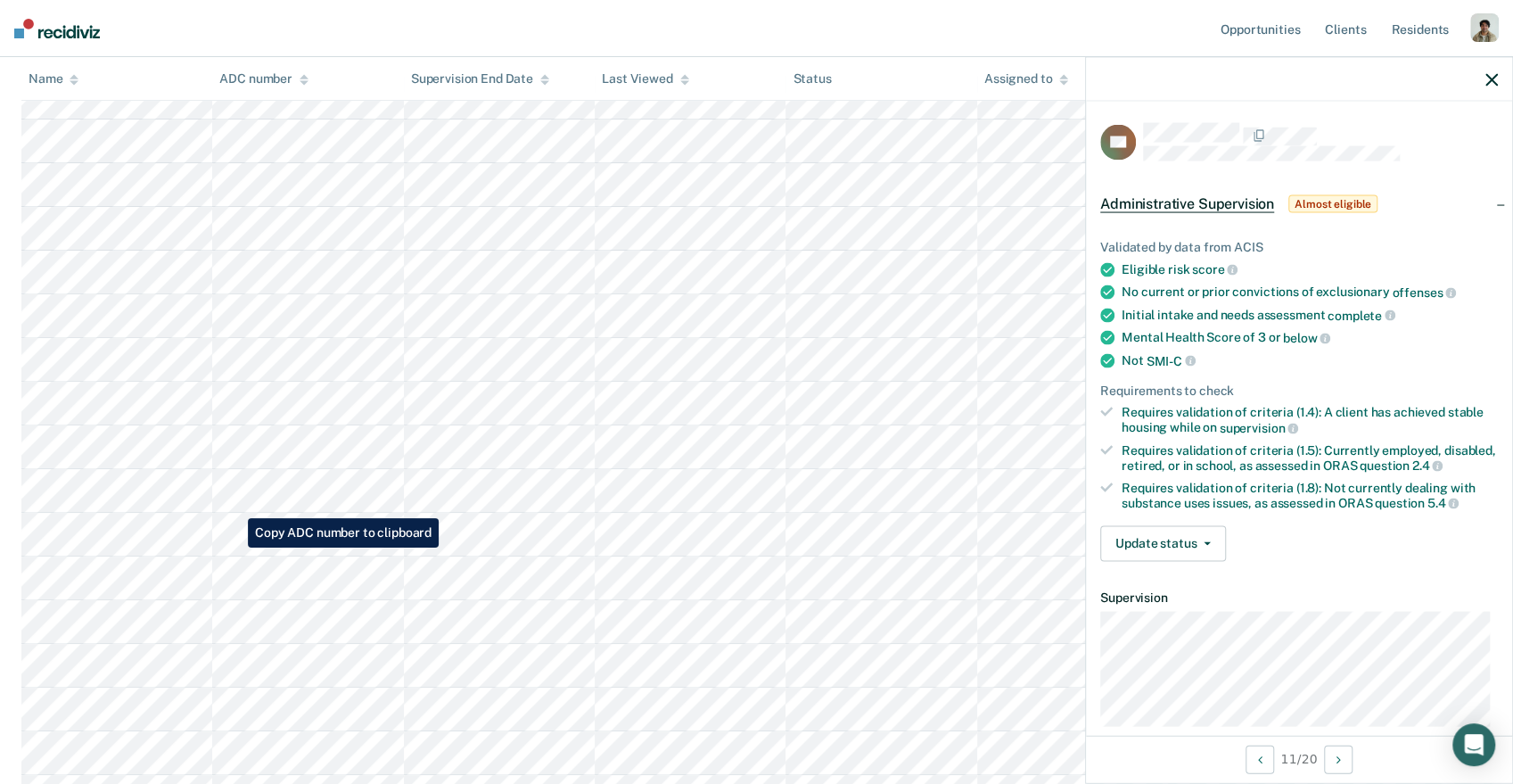
scroll to position [298, 0]
click at [1281, 356] on div "Not SMI-C" at bounding box center [1309, 362] width 376 height 16
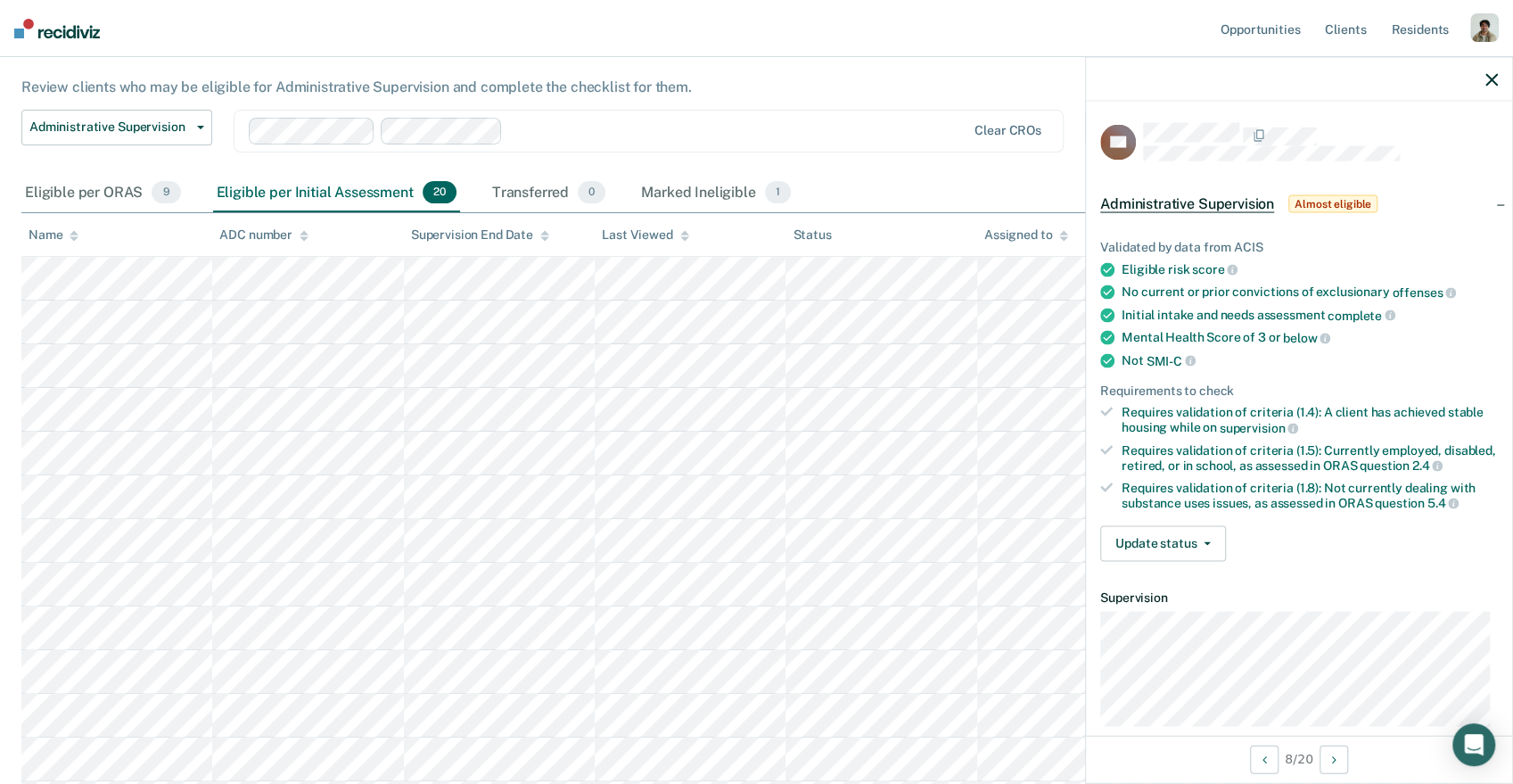
scroll to position [0, 0]
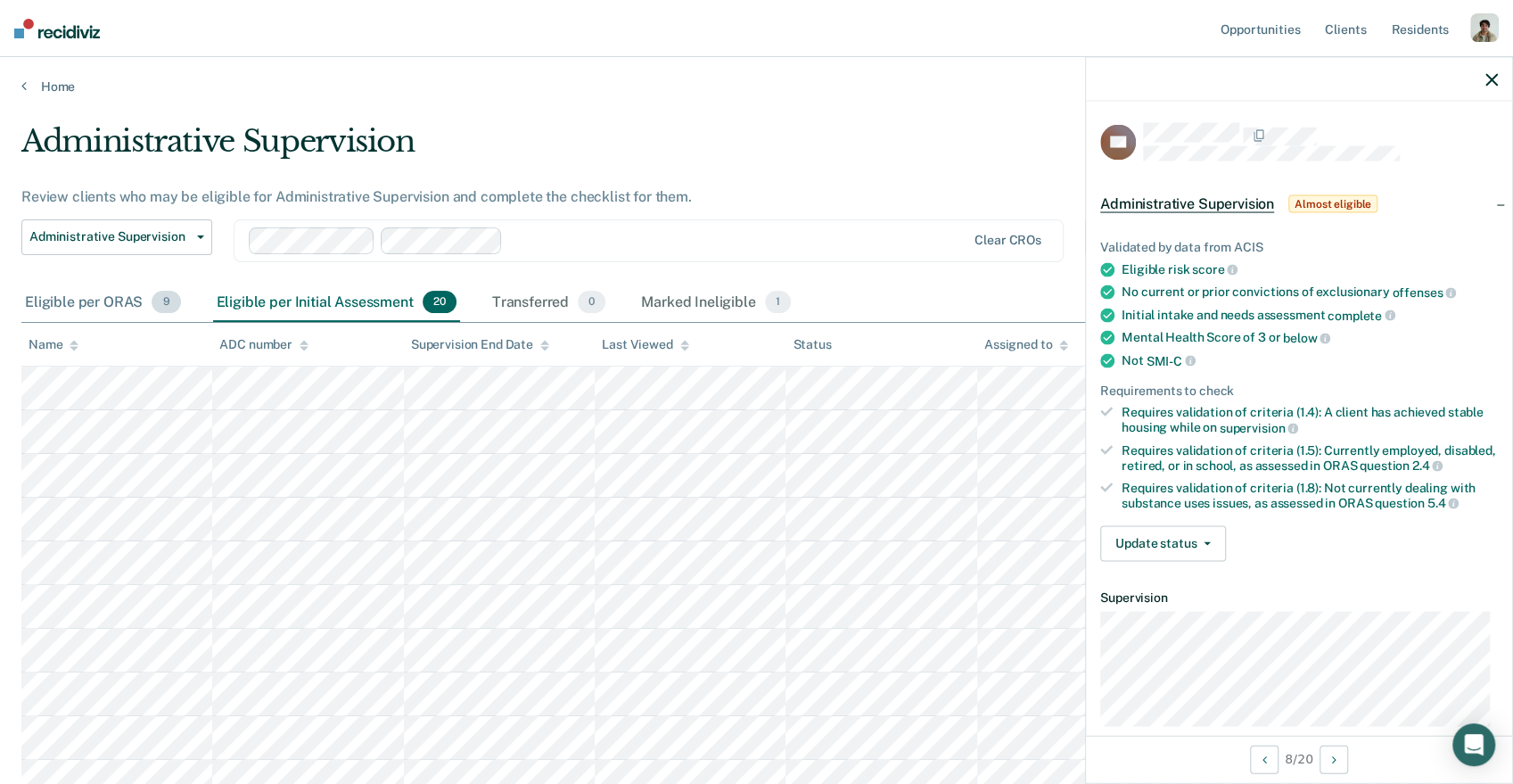
click at [112, 289] on div "Eligible per ORAS 9" at bounding box center [103, 303] width 163 height 39
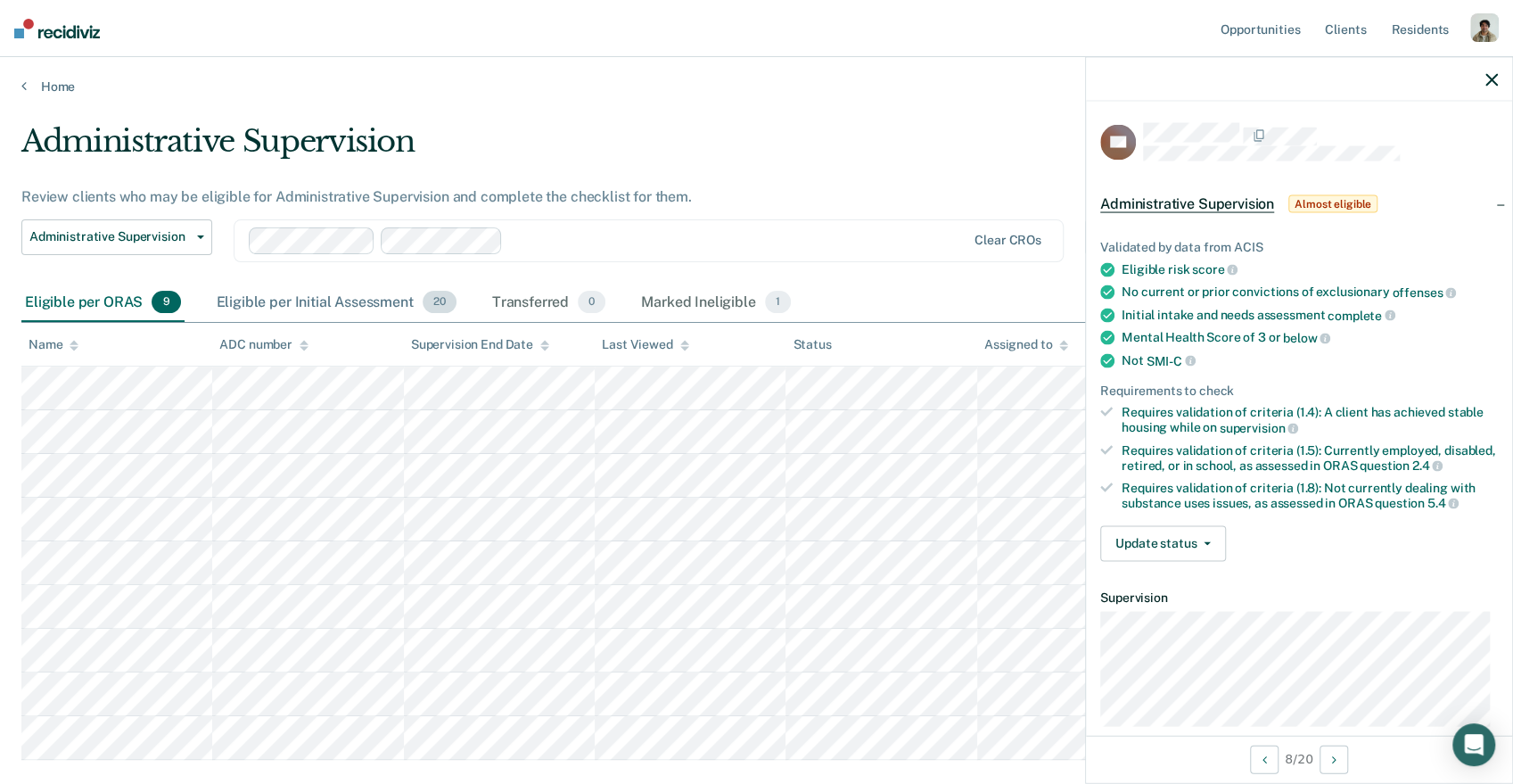
click at [264, 294] on div "Eligible per Initial Assessment 20" at bounding box center [336, 303] width 247 height 39
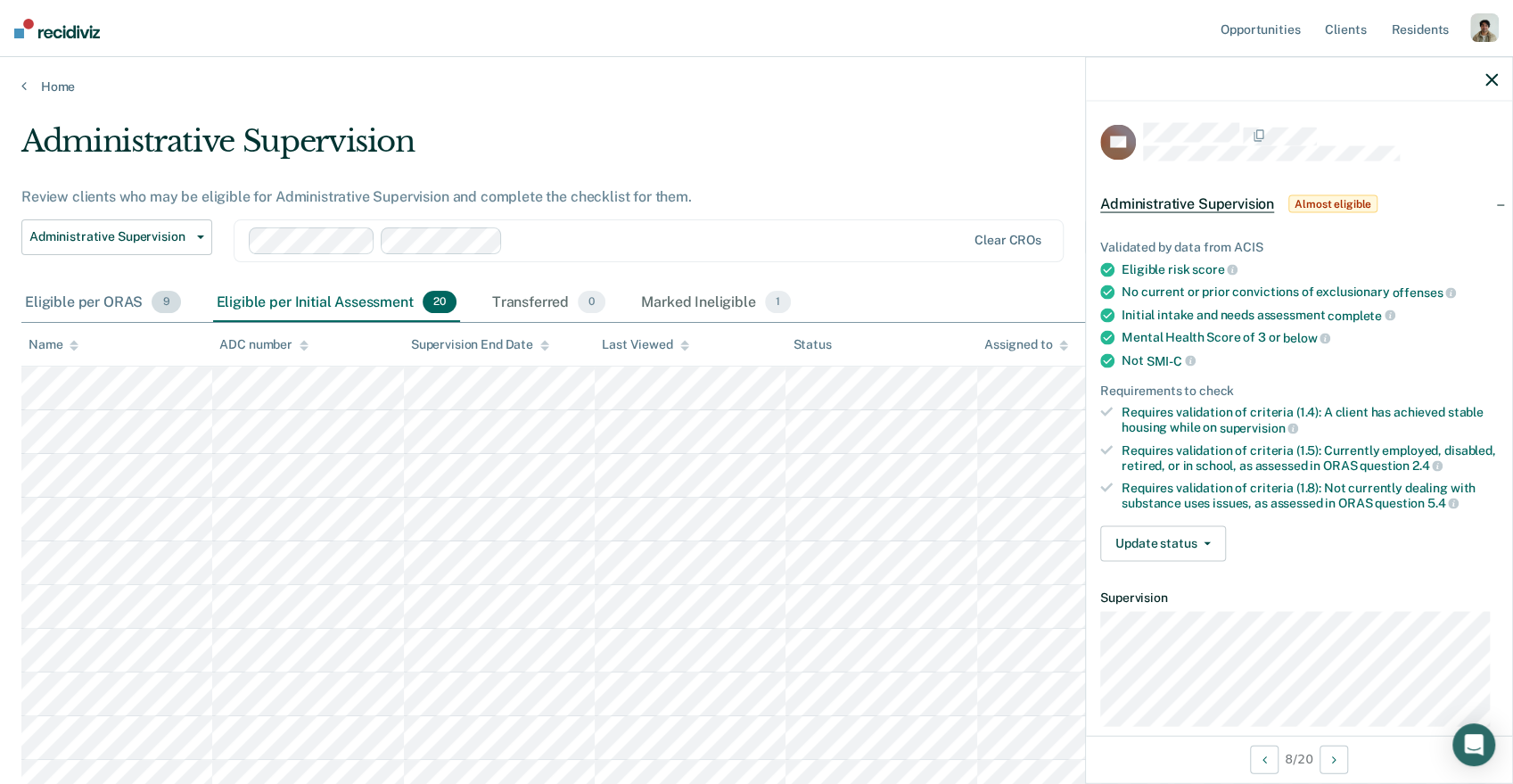
click at [149, 314] on div "Eligible per ORAS 9" at bounding box center [103, 303] width 163 height 39
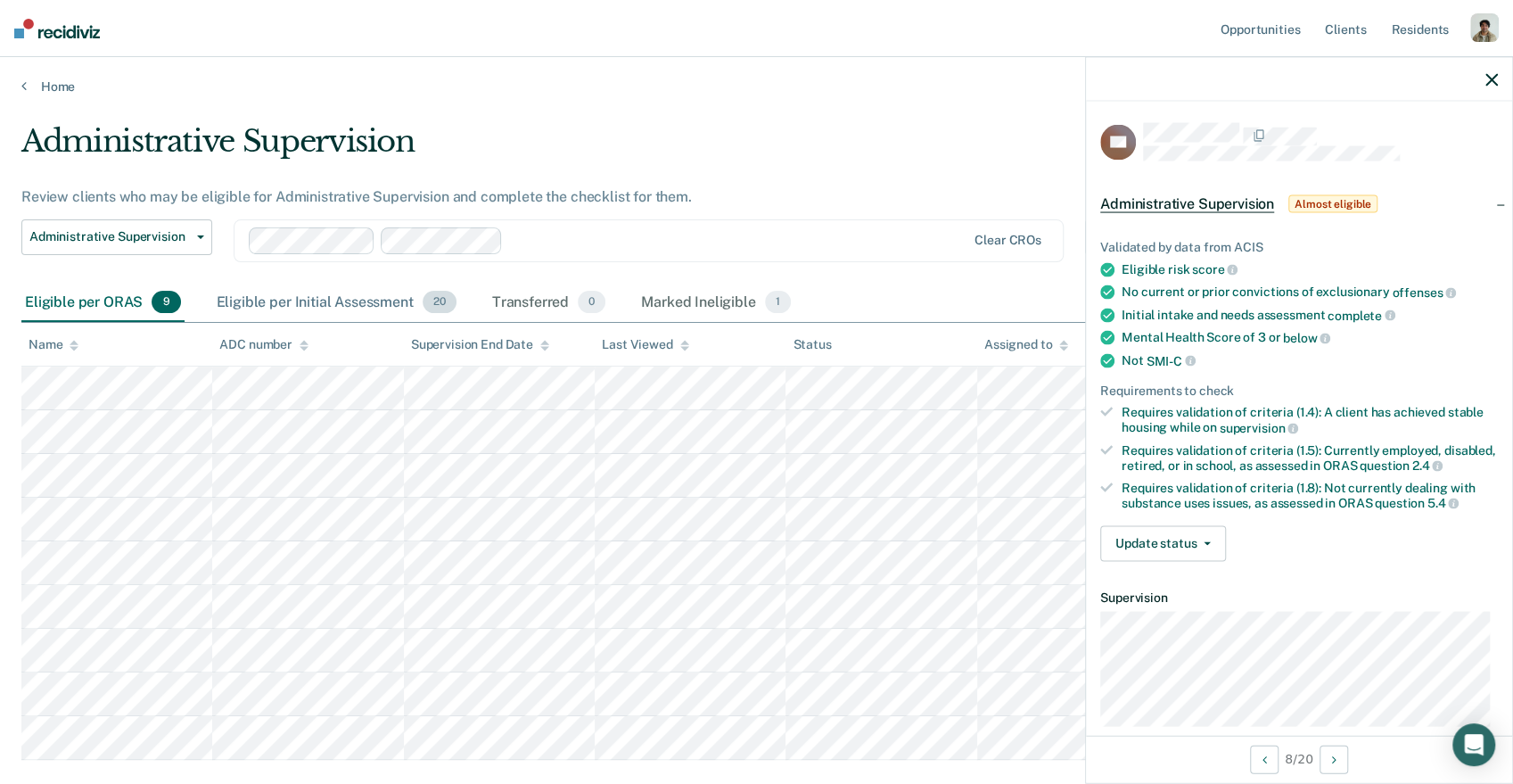
click at [300, 312] on div "Eligible per Initial Assessment 20" at bounding box center [336, 303] width 247 height 39
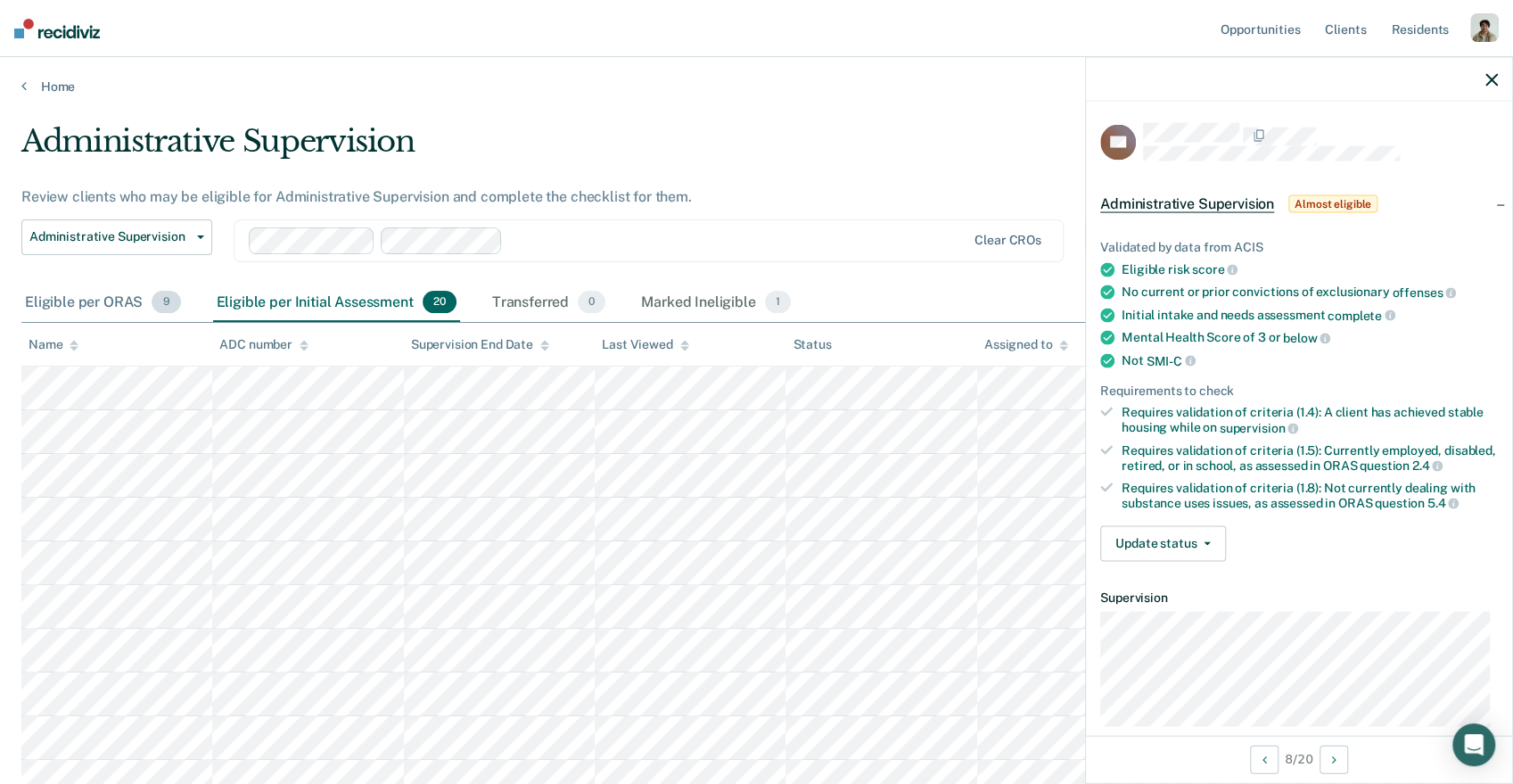
click at [136, 310] on div "Eligible per ORAS 9" at bounding box center [103, 303] width 163 height 39
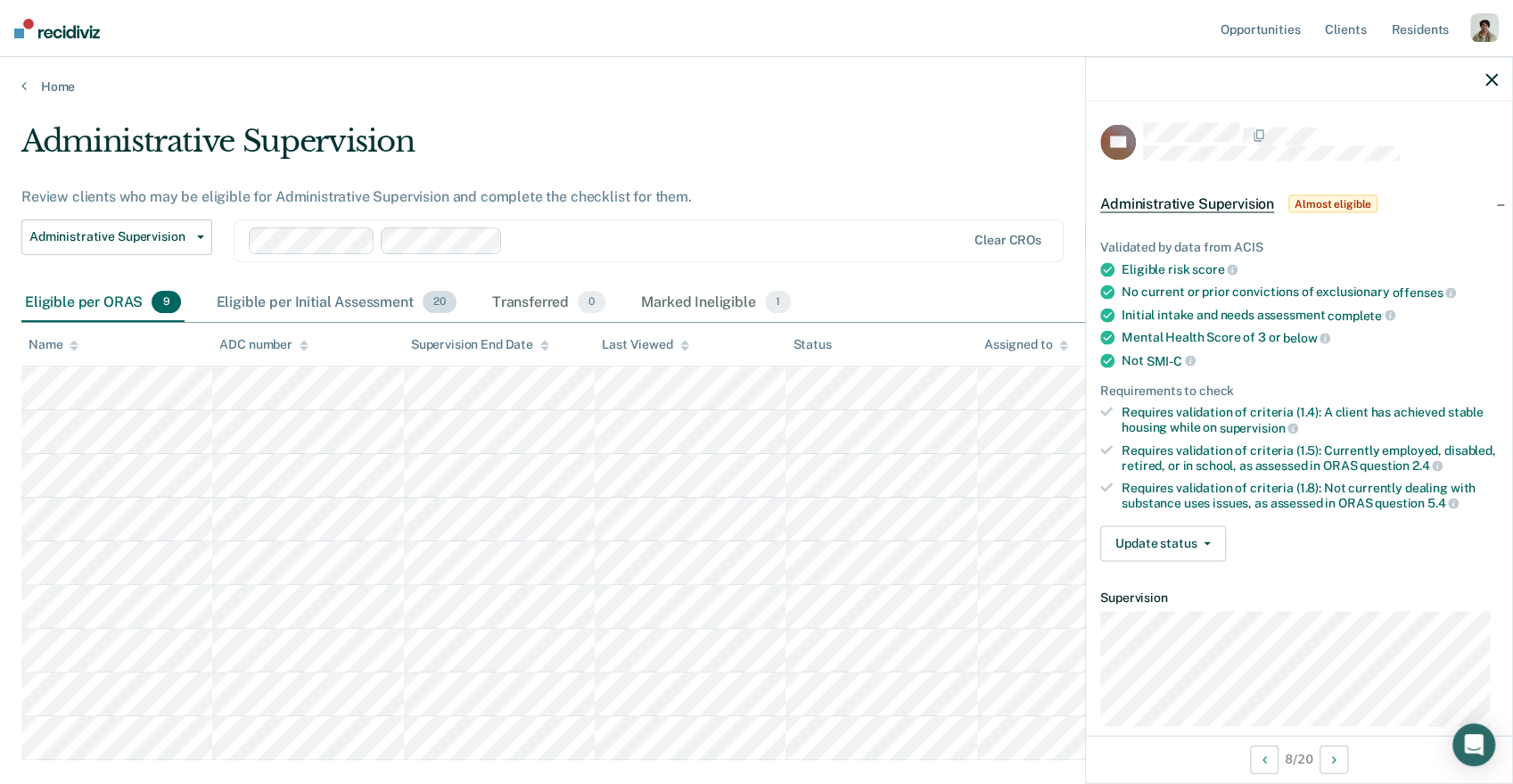
click at [263, 312] on div "Eligible per Initial Assessment 20" at bounding box center [336, 303] width 247 height 39
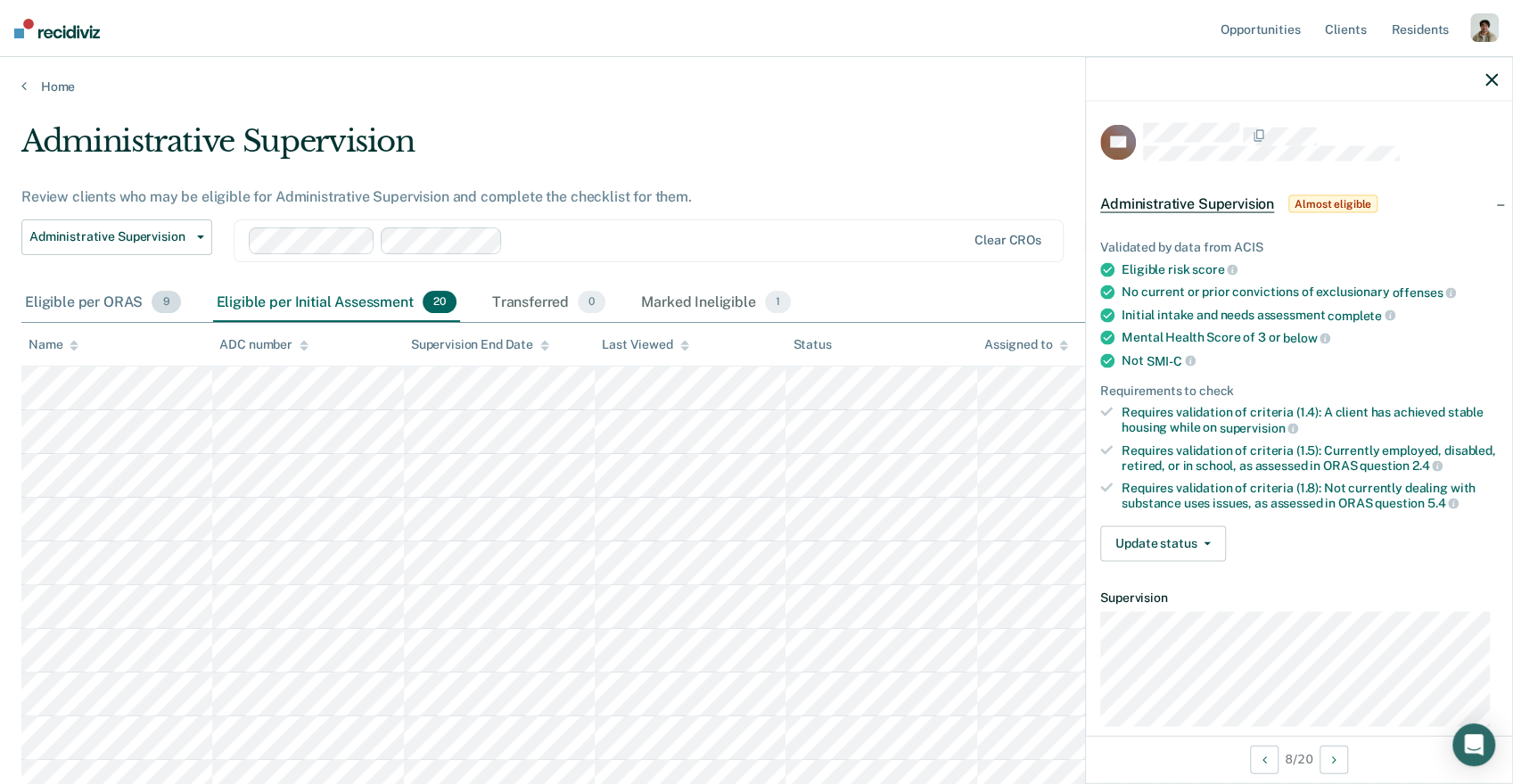
click at [131, 303] on div "Eligible per ORAS 9" at bounding box center [103, 303] width 163 height 39
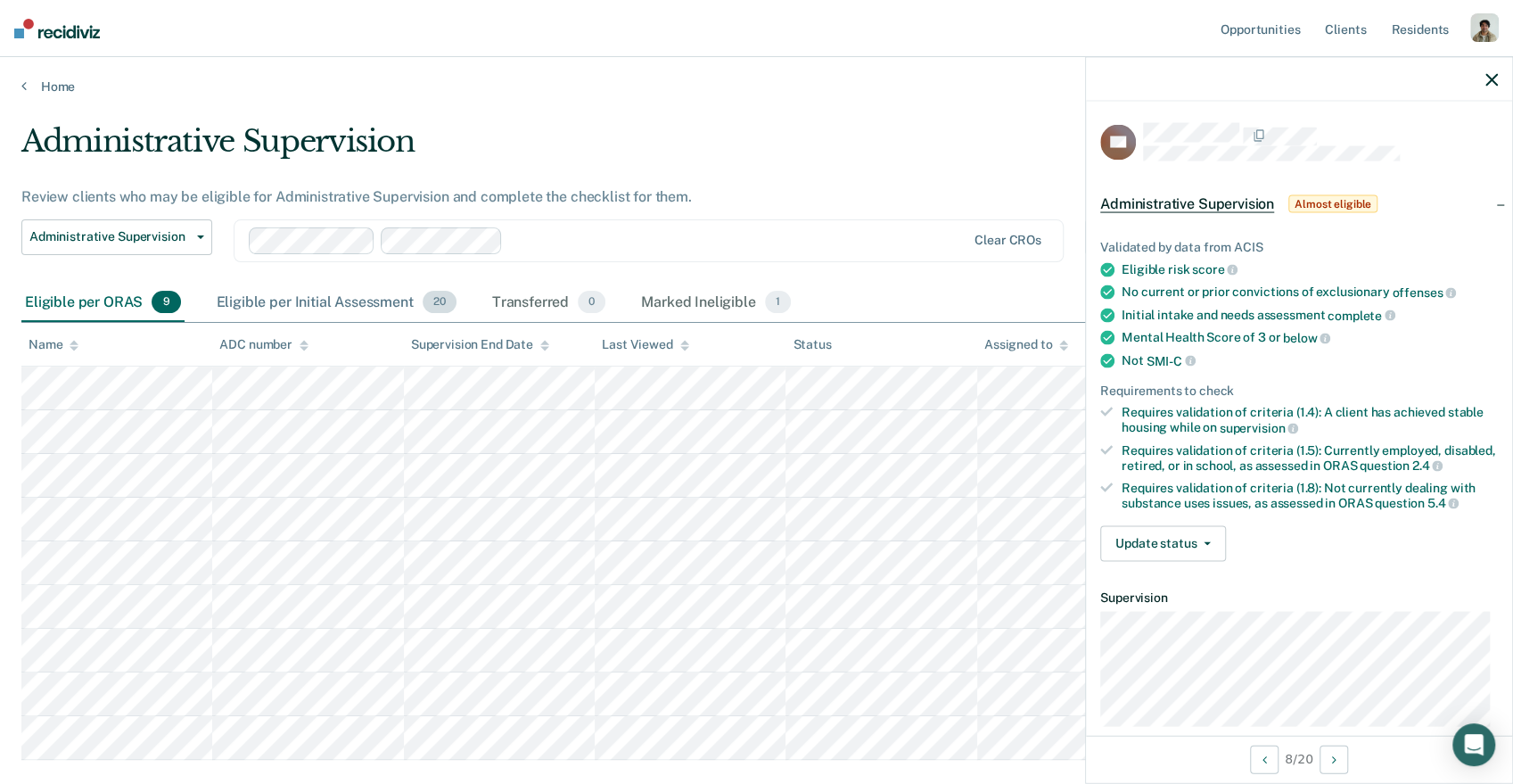
click at [327, 293] on div "Eligible per Initial Assessment 20" at bounding box center [336, 303] width 247 height 39
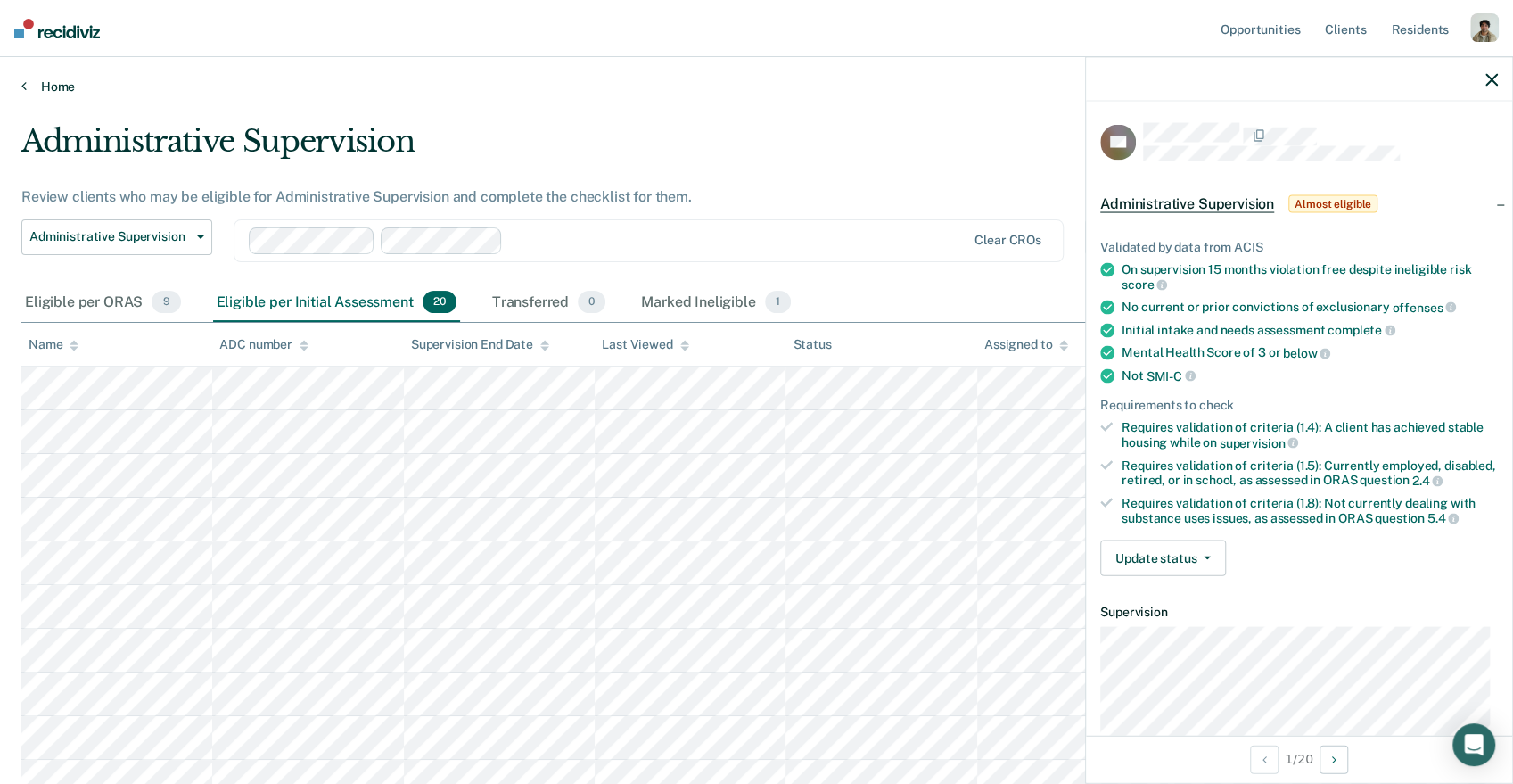
click at [33, 87] on link "Home" at bounding box center [757, 87] width 1470 height 16
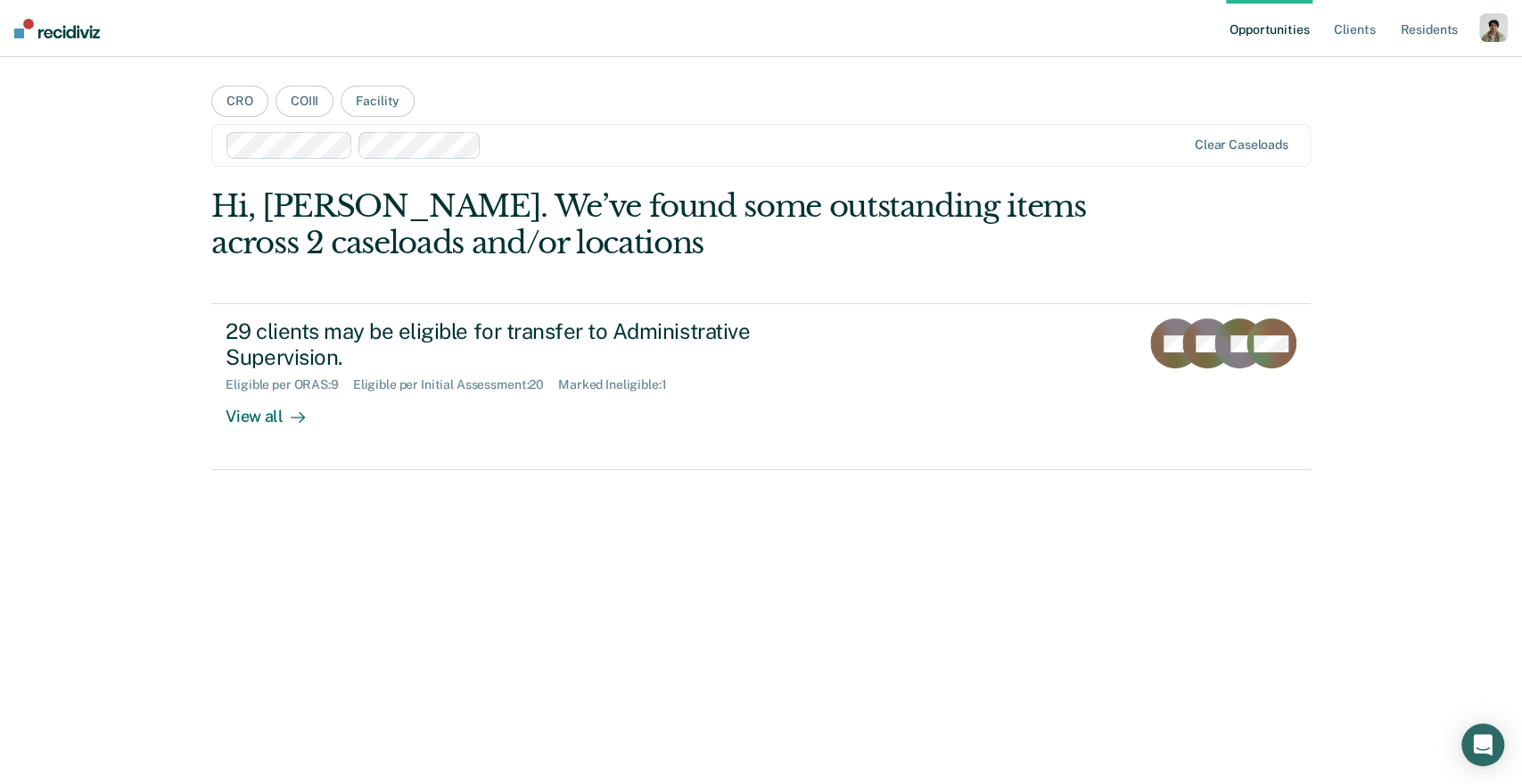
click at [26, 87] on div "Opportunities Client s Resident s Profile How it works Log Out CRO COIII Facili…" at bounding box center [761, 392] width 1522 height 784
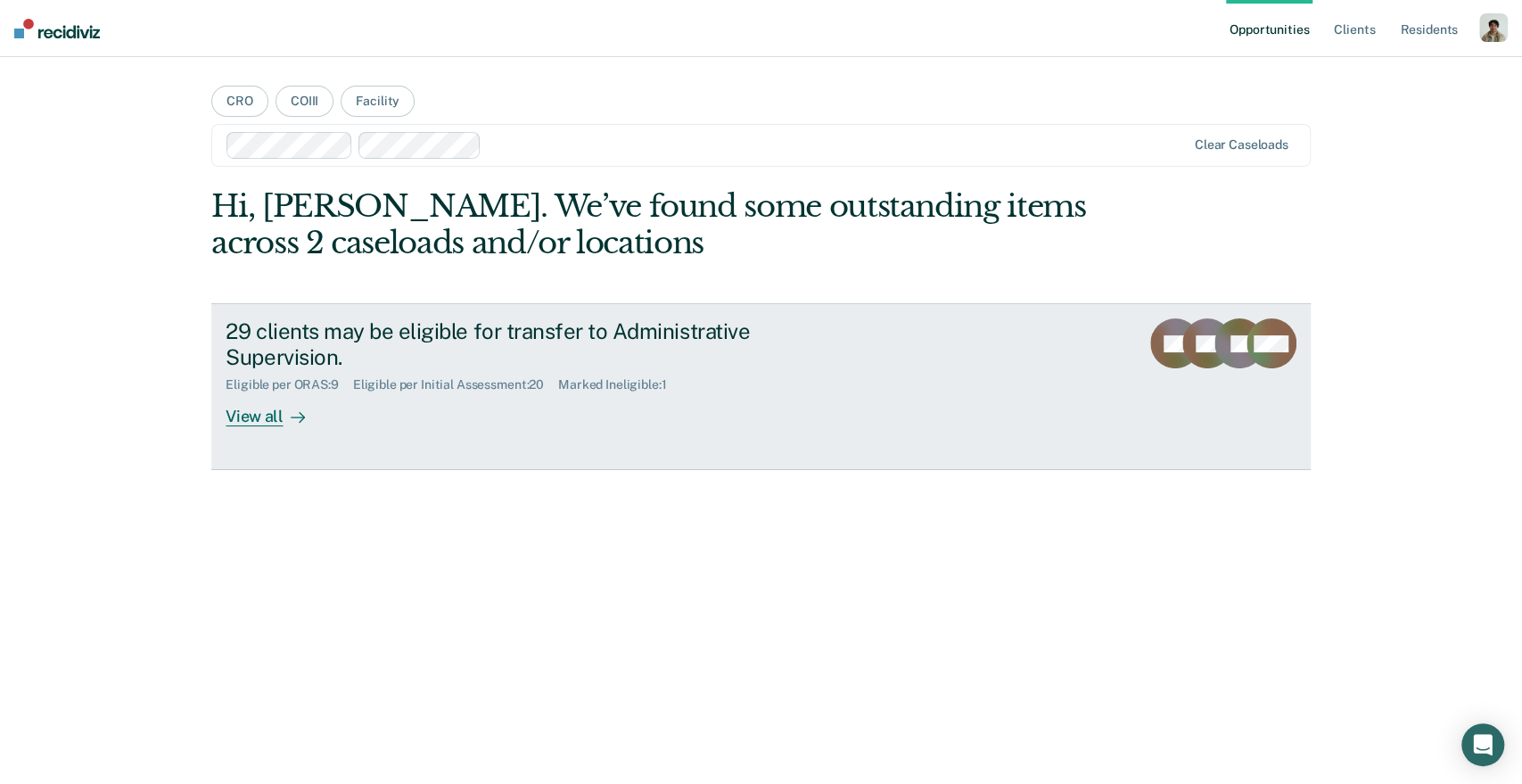
click at [321, 393] on div "View all" at bounding box center [276, 410] width 100 height 34
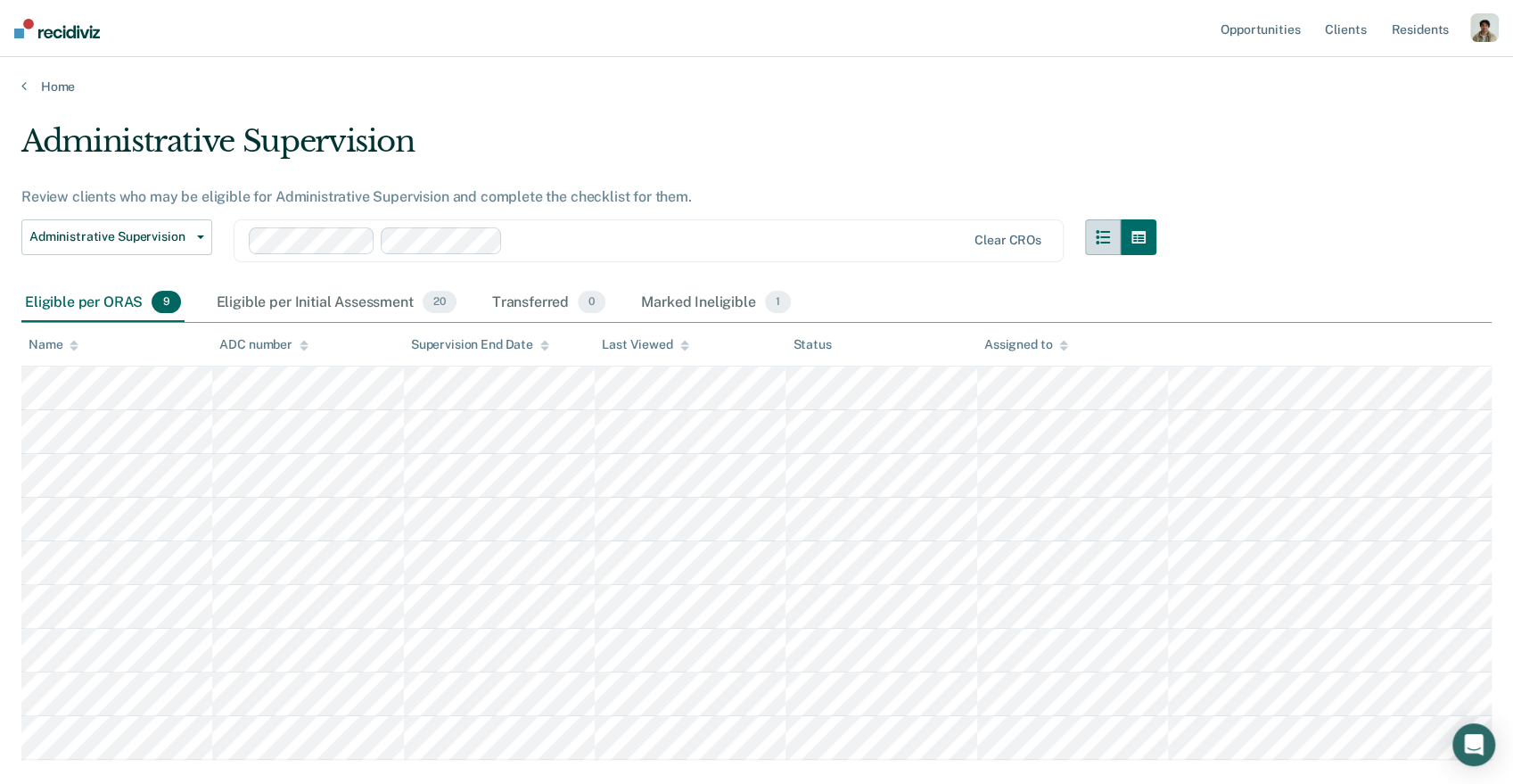
click at [1111, 236] on icon "button" at bounding box center [1103, 237] width 15 height 15
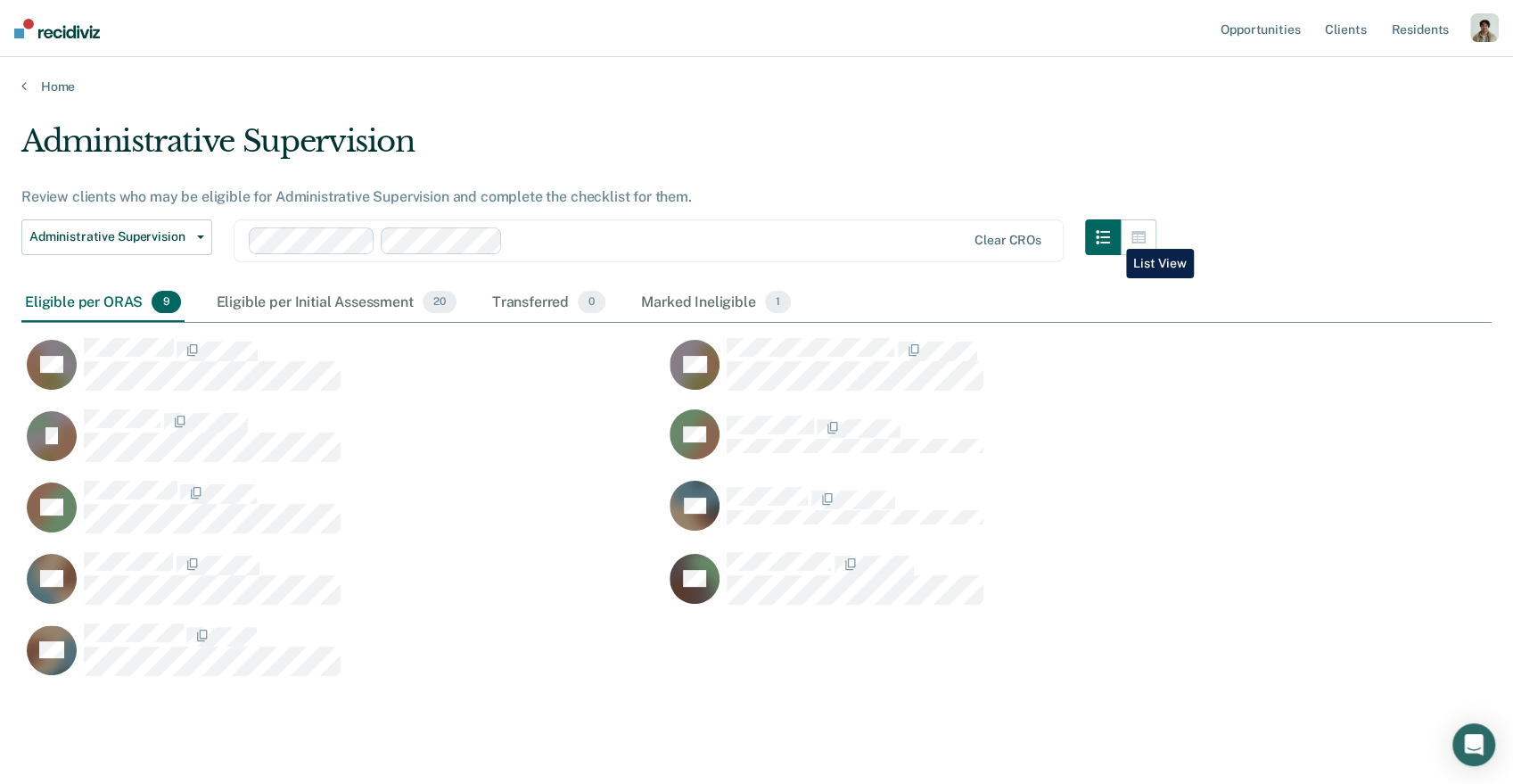
scroll to position [556, 1460]
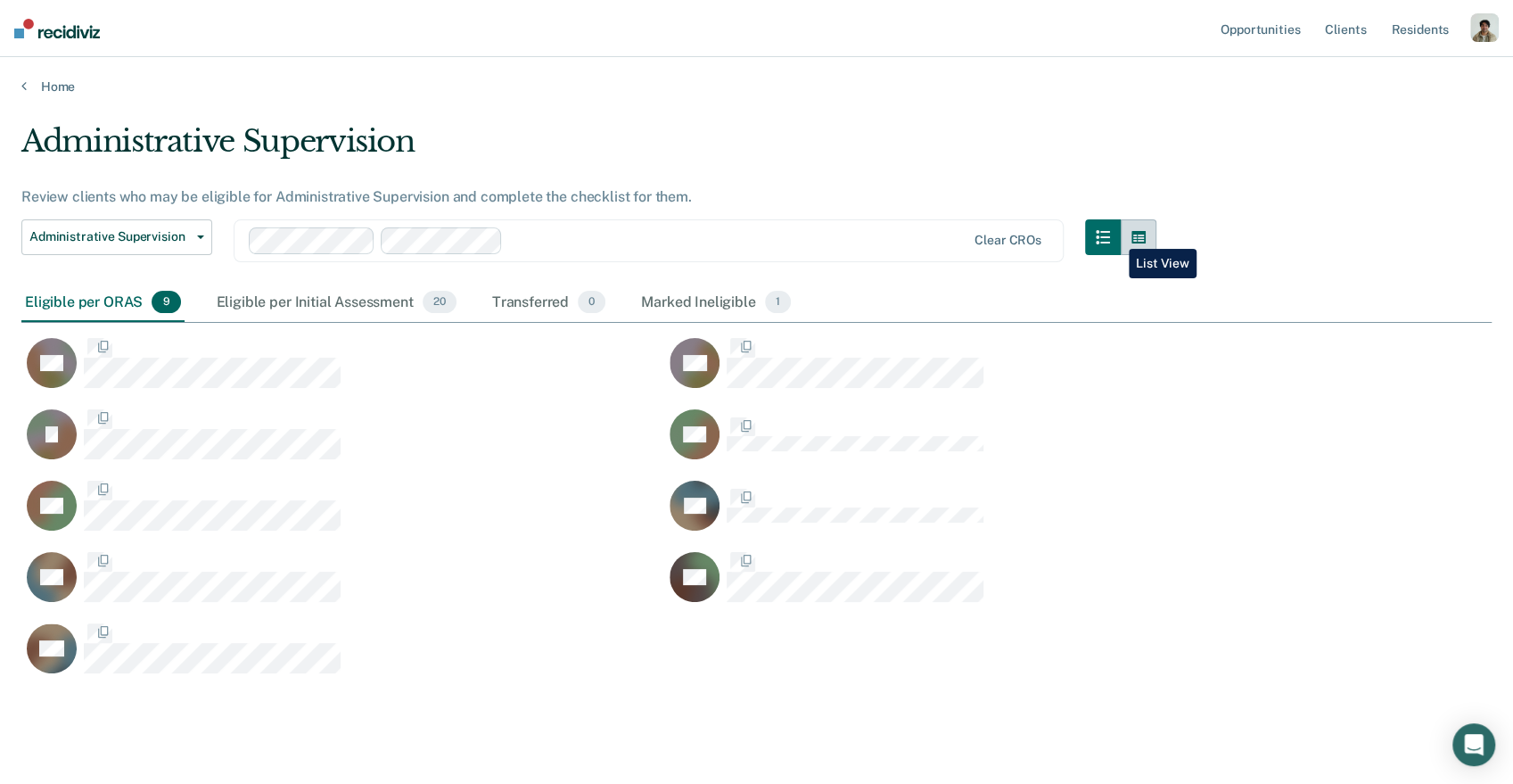
click at [1146, 236] on icon "button" at bounding box center [1139, 237] width 15 height 15
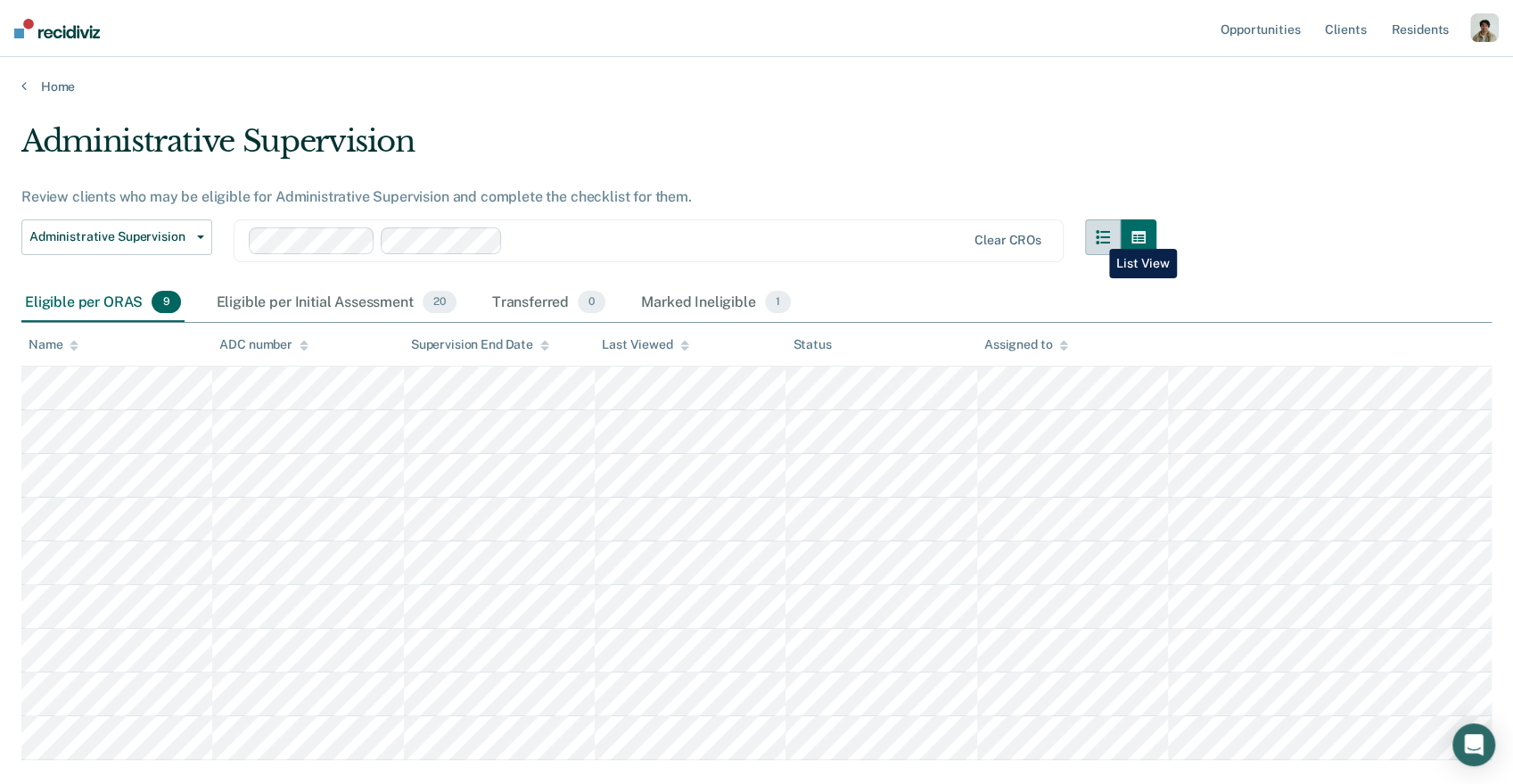
click at [1096, 236] on button "button" at bounding box center [1102, 237] width 35 height 35
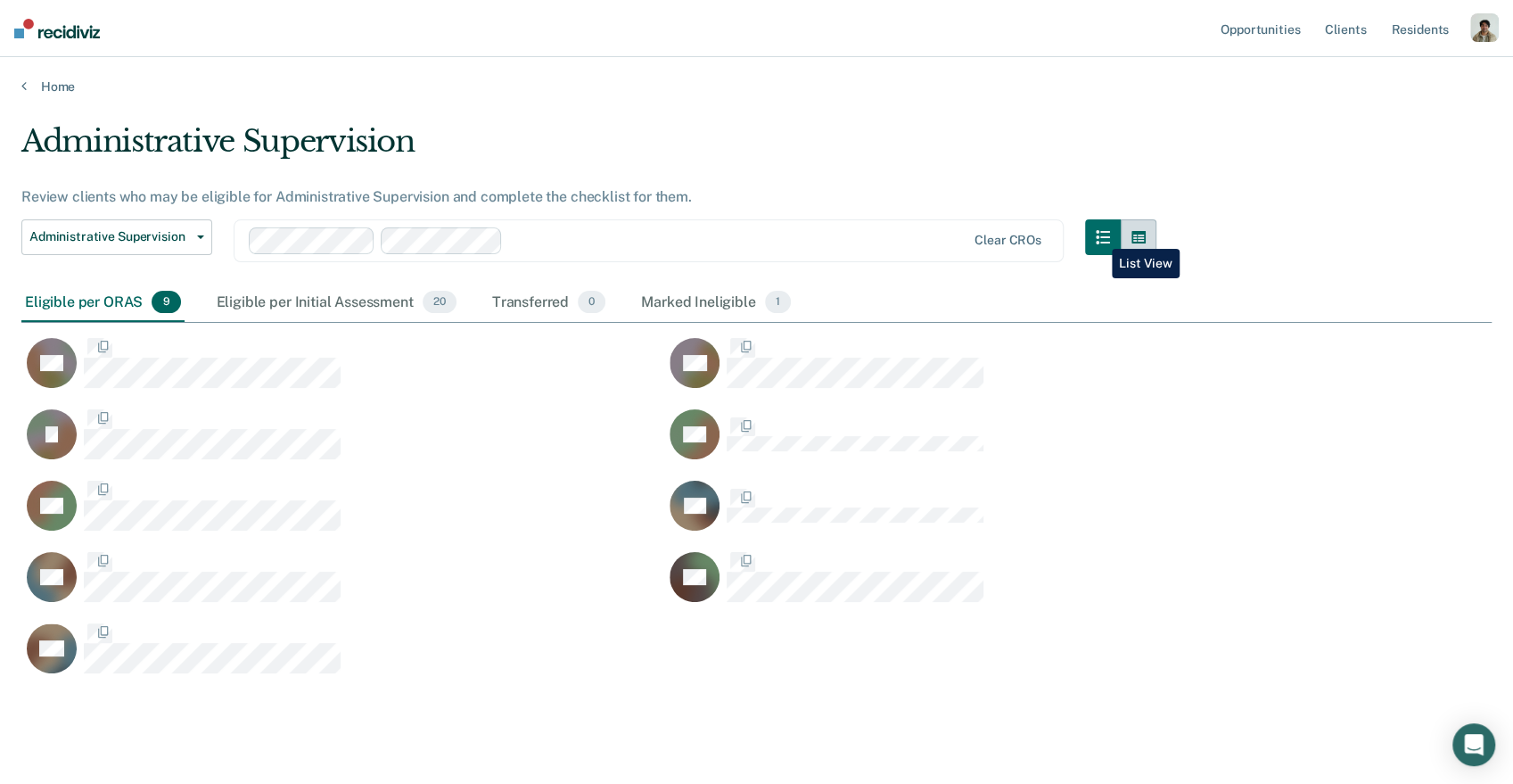
click at [1146, 236] on icon "button" at bounding box center [1139, 237] width 15 height 13
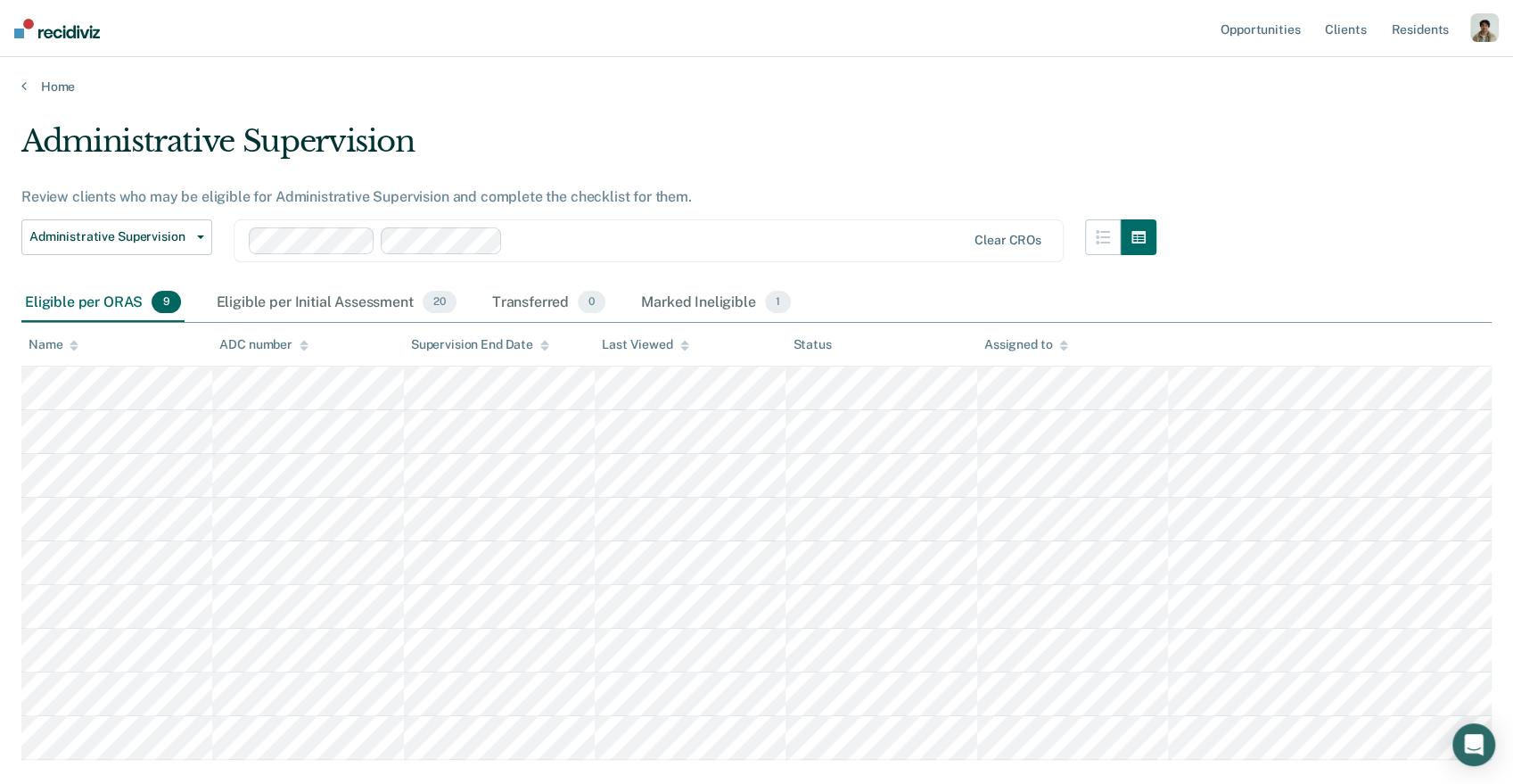
click at [1481, 25] on div "button" at bounding box center [1484, 27] width 28 height 28
click at [1369, 73] on link "Profile" at bounding box center [1412, 73] width 143 height 15
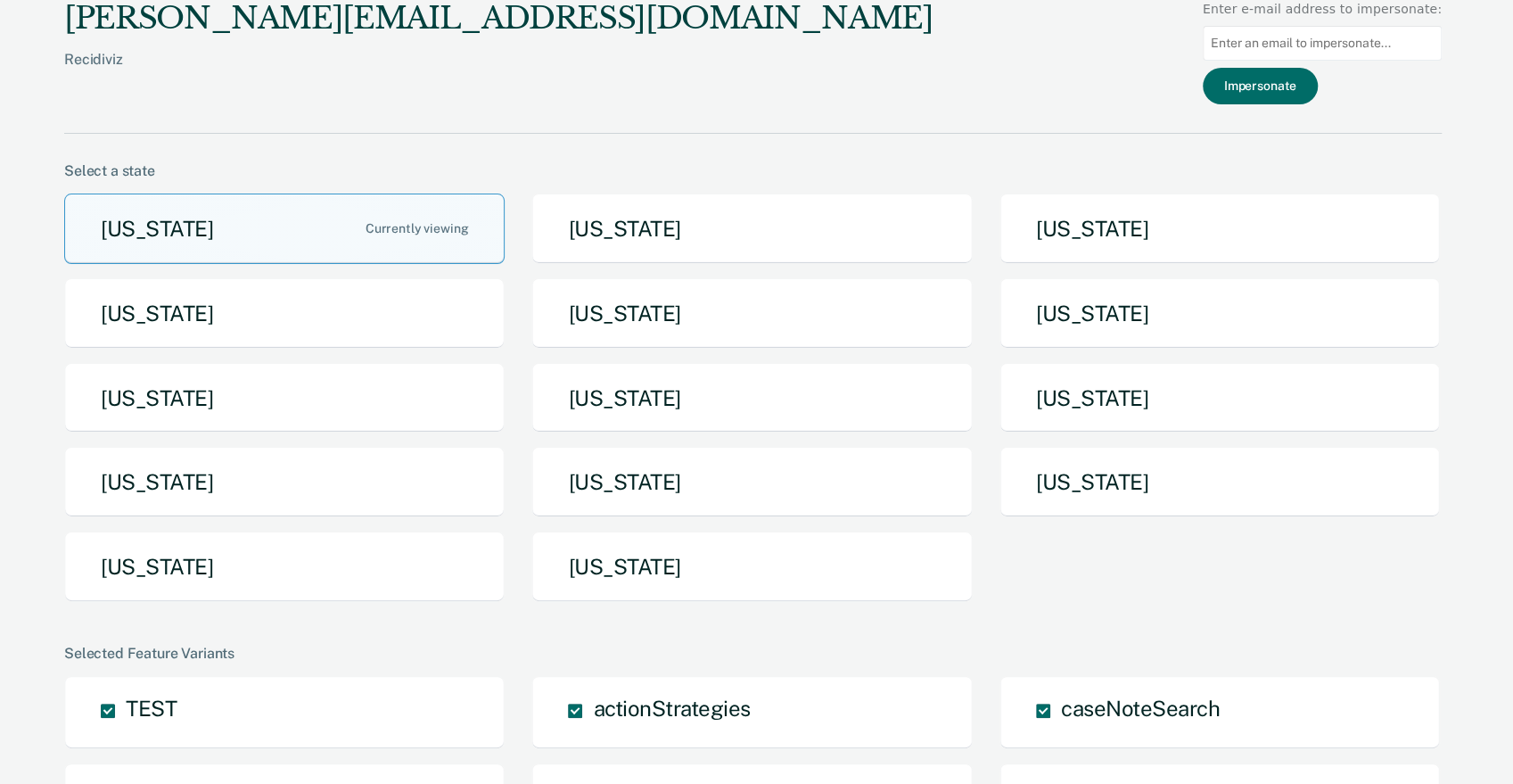
click at [1336, 47] on input at bounding box center [1323, 44] width 239 height 34
type input "jbarraza"
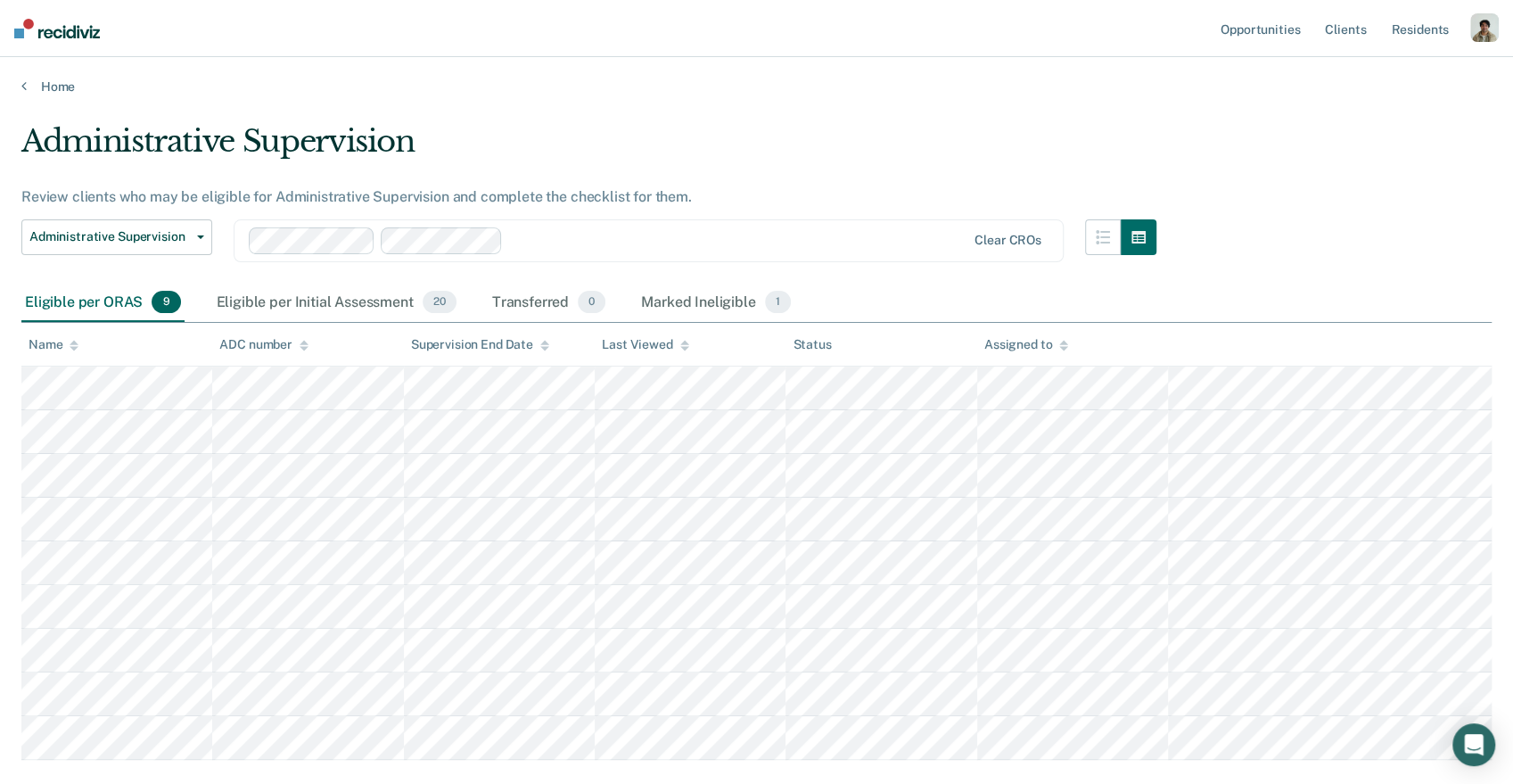
click at [655, 182] on div "Administrative Supervision Review clients who may be eligible for Administrativ…" at bounding box center [589, 203] width 1135 height 160
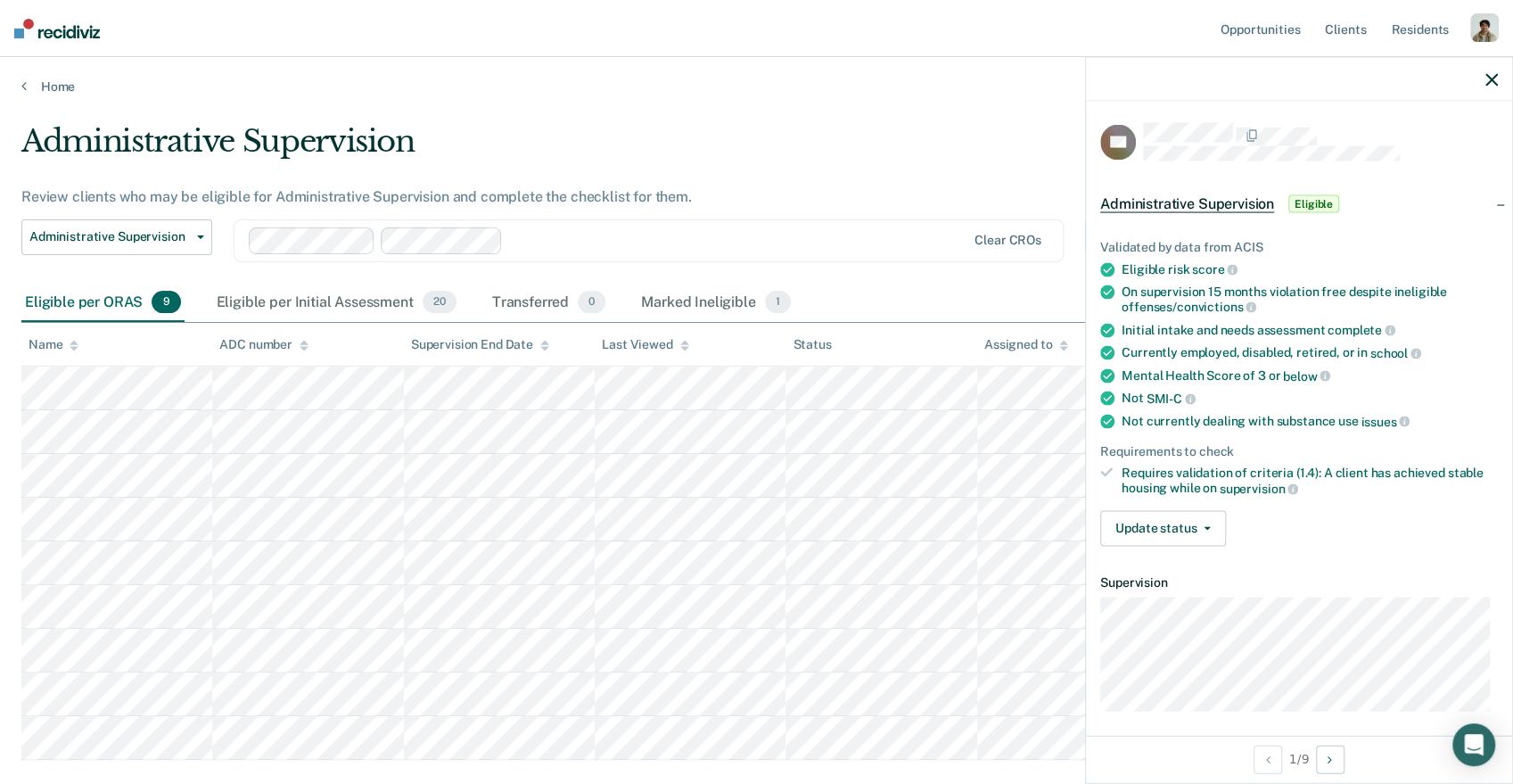
scroll to position [5, 0]
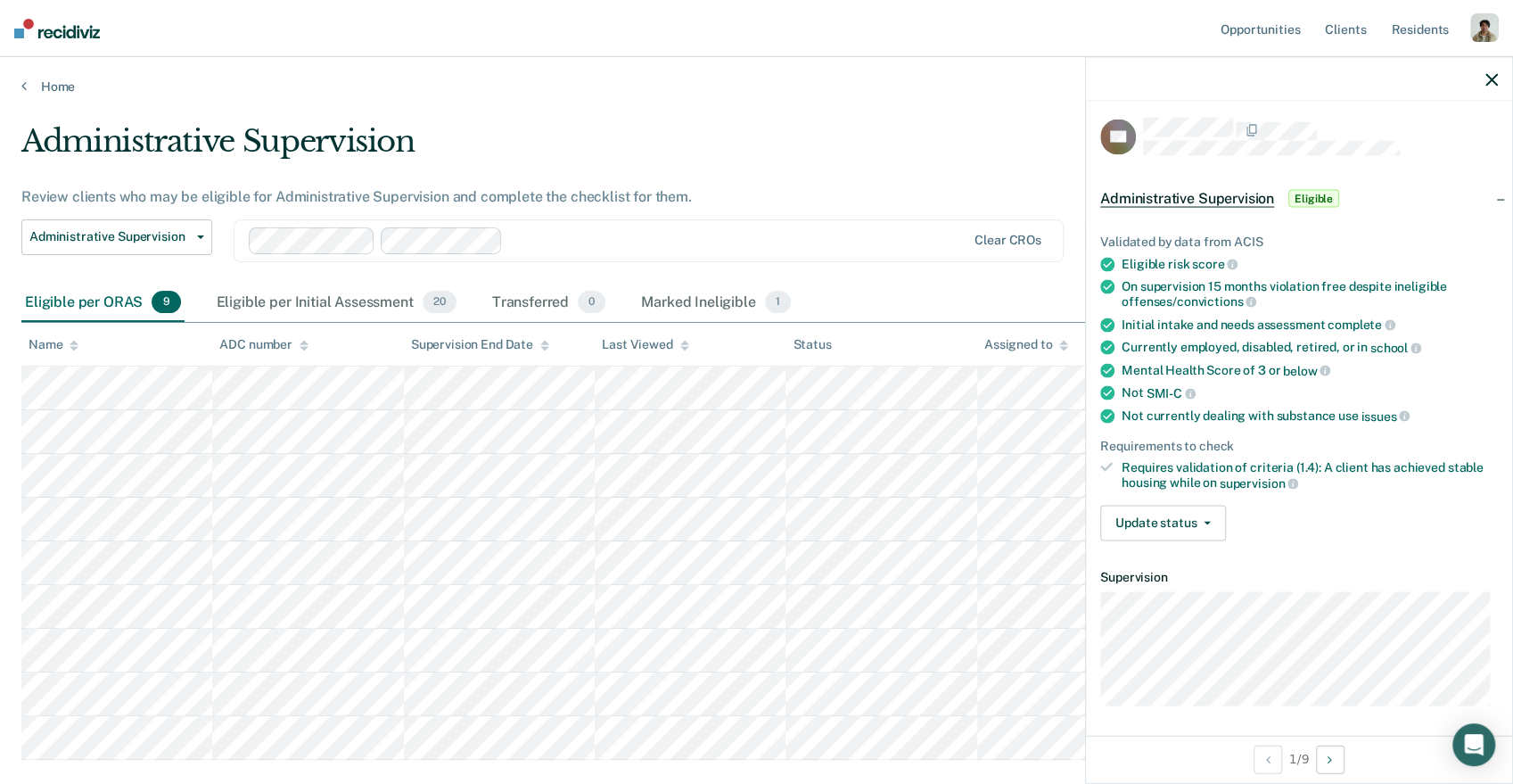
click at [1492, 76] on icon "button" at bounding box center [1492, 80] width 13 height 13
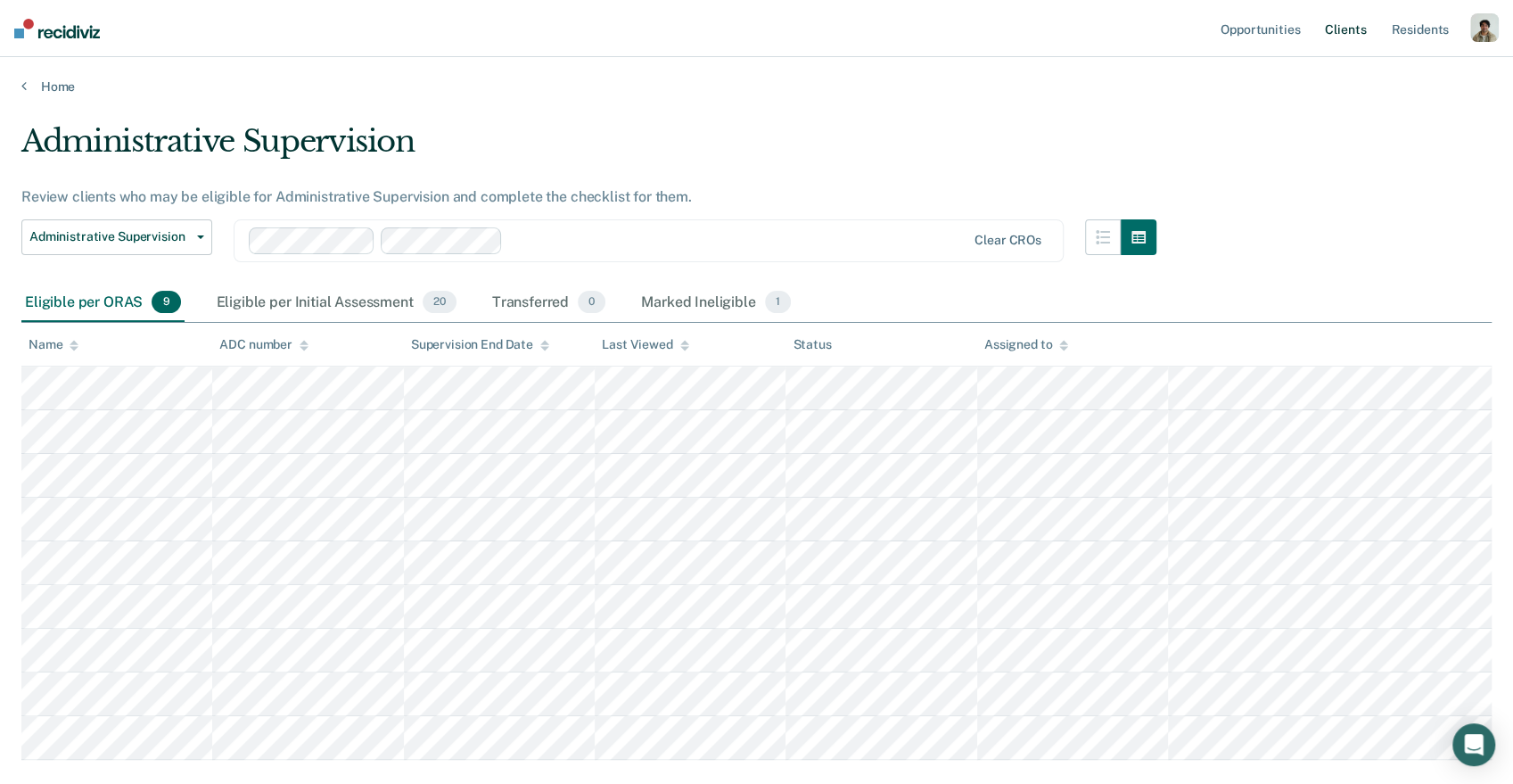
click at [1350, 24] on link "Client s" at bounding box center [1345, 28] width 48 height 57
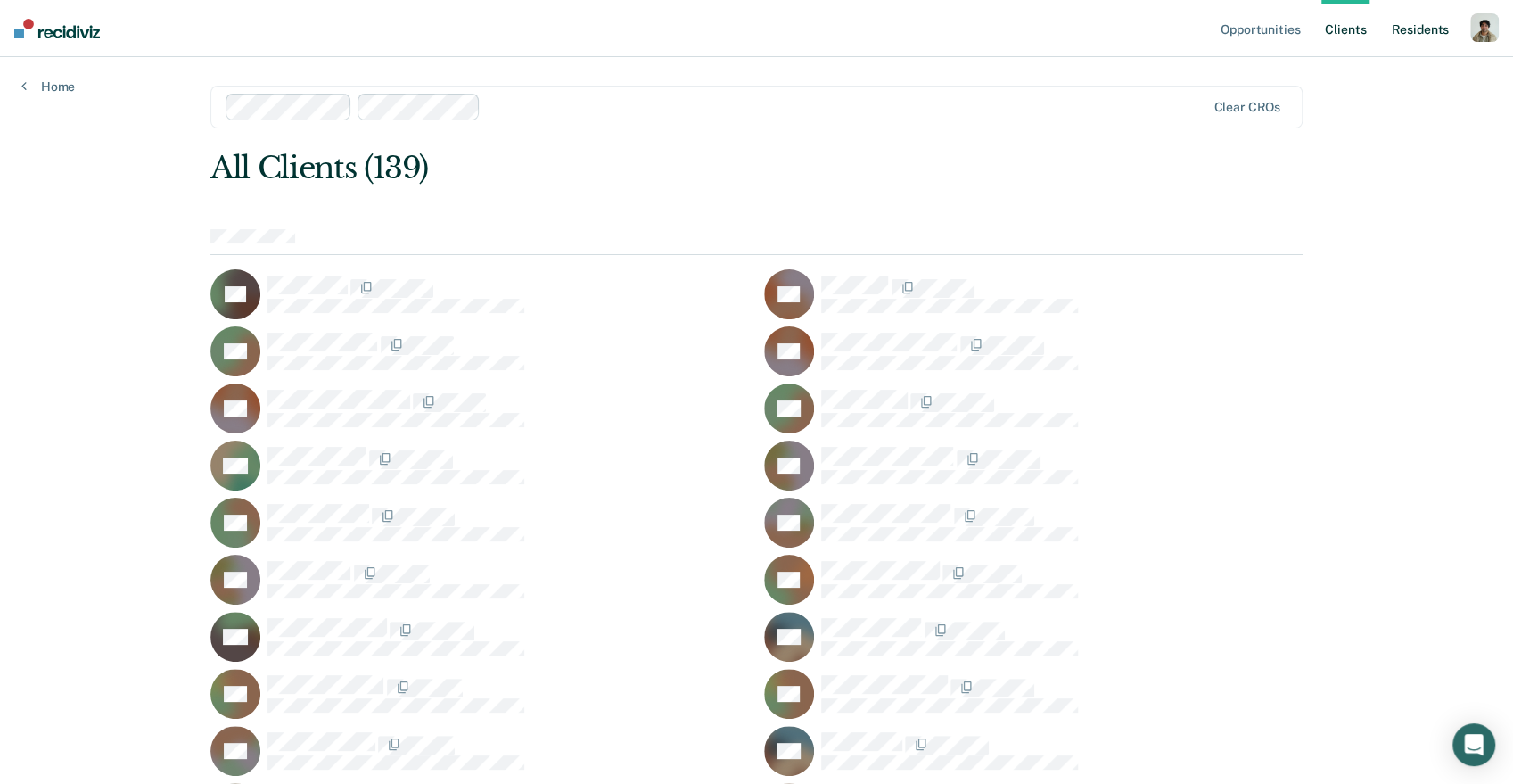
click at [1405, 30] on link "Resident s" at bounding box center [1421, 28] width 65 height 57
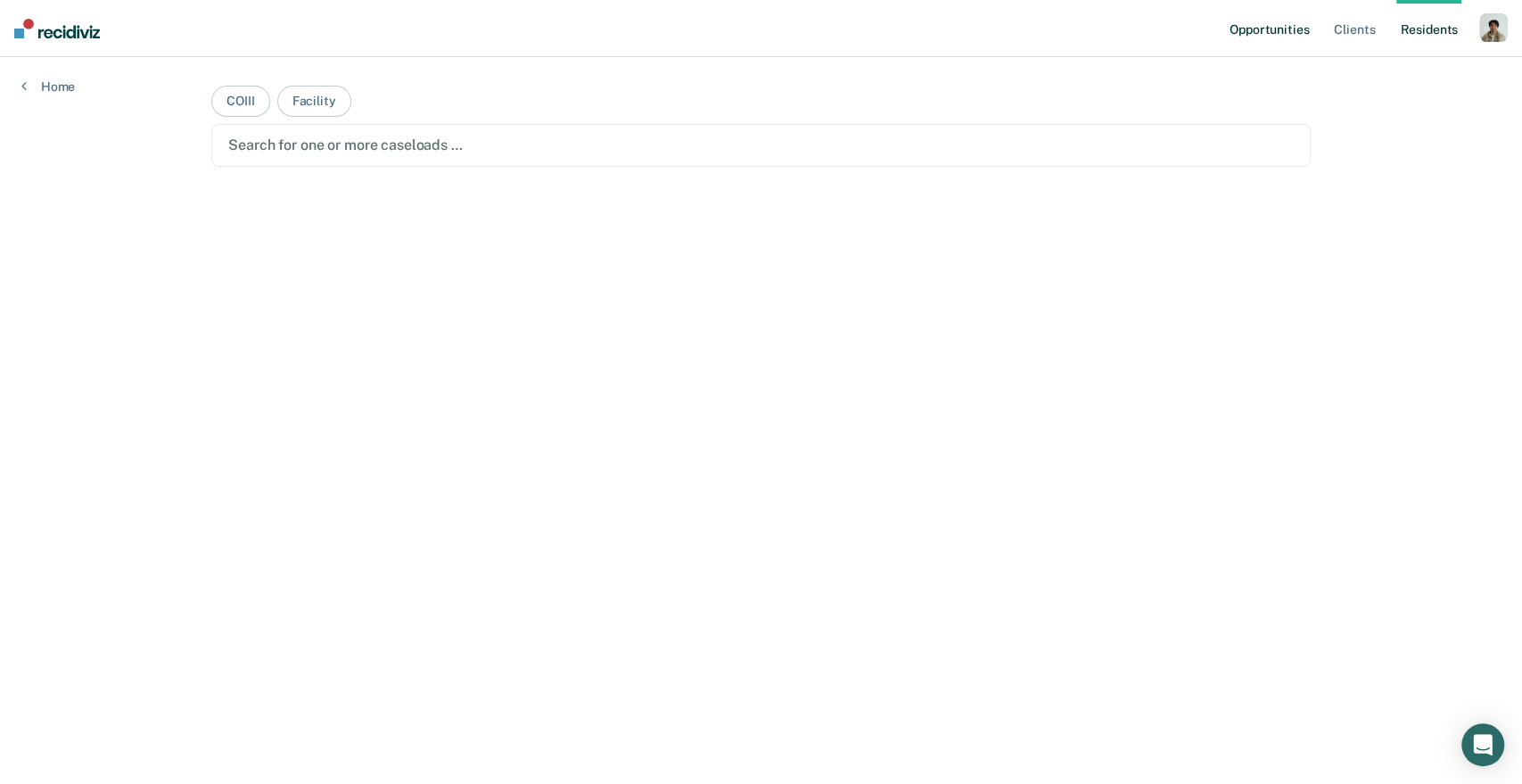
click at [1267, 30] on link "Opportunities" at bounding box center [1268, 28] width 86 height 57
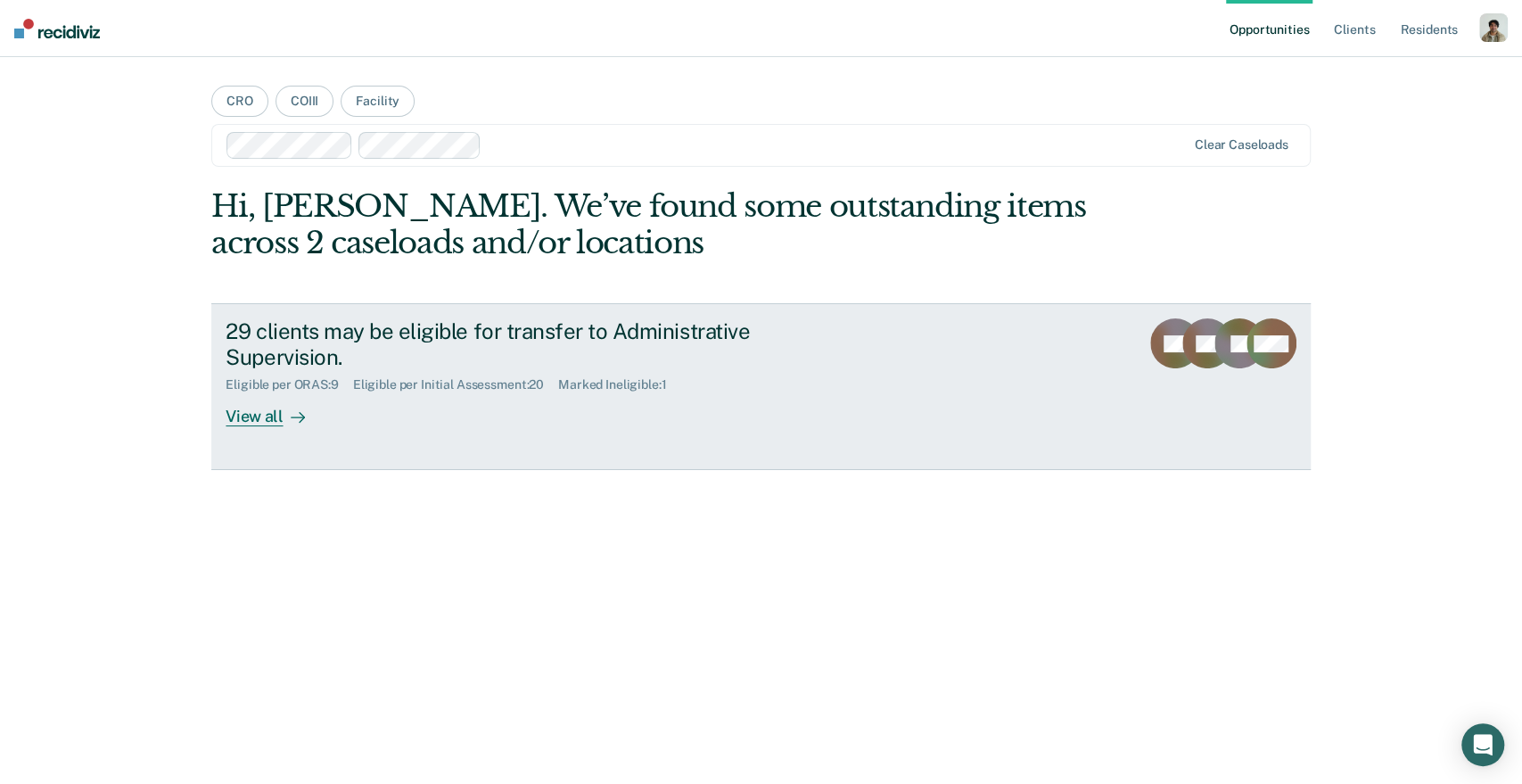
click at [409, 383] on div "Eligible per Initial Assessment : 20" at bounding box center [456, 384] width 205 height 15
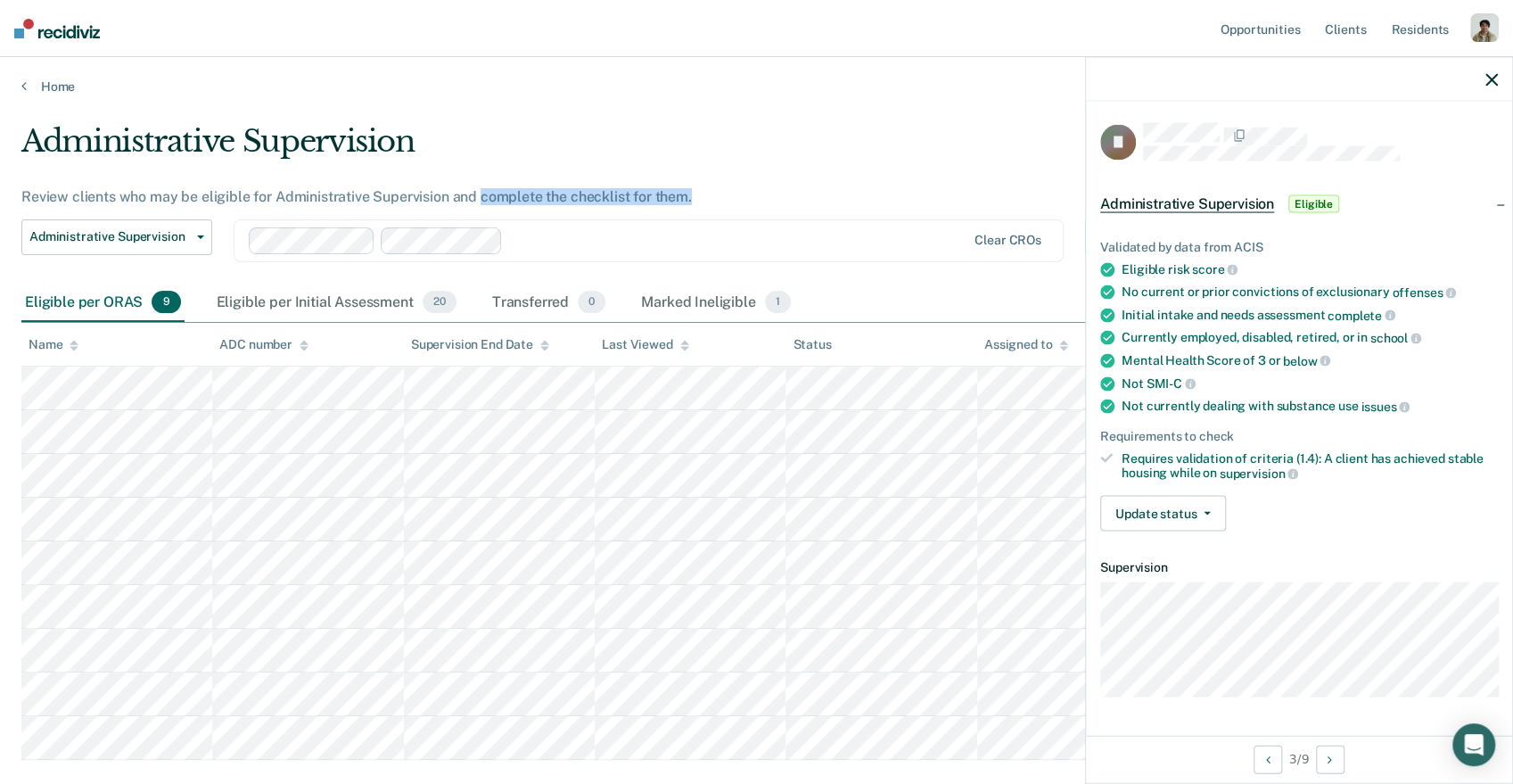
drag, startPoint x: 478, startPoint y: 195, endPoint x: 743, endPoint y: 194, distance: 265.0
click at [743, 194] on div "Review clients who may be eligible for Administrative Supervision and complete …" at bounding box center [589, 197] width 1135 height 17
click at [744, 194] on div "Review clients who may be eligible for Administrative Supervision and complete …" at bounding box center [589, 197] width 1135 height 17
